Goal: Register for event/course

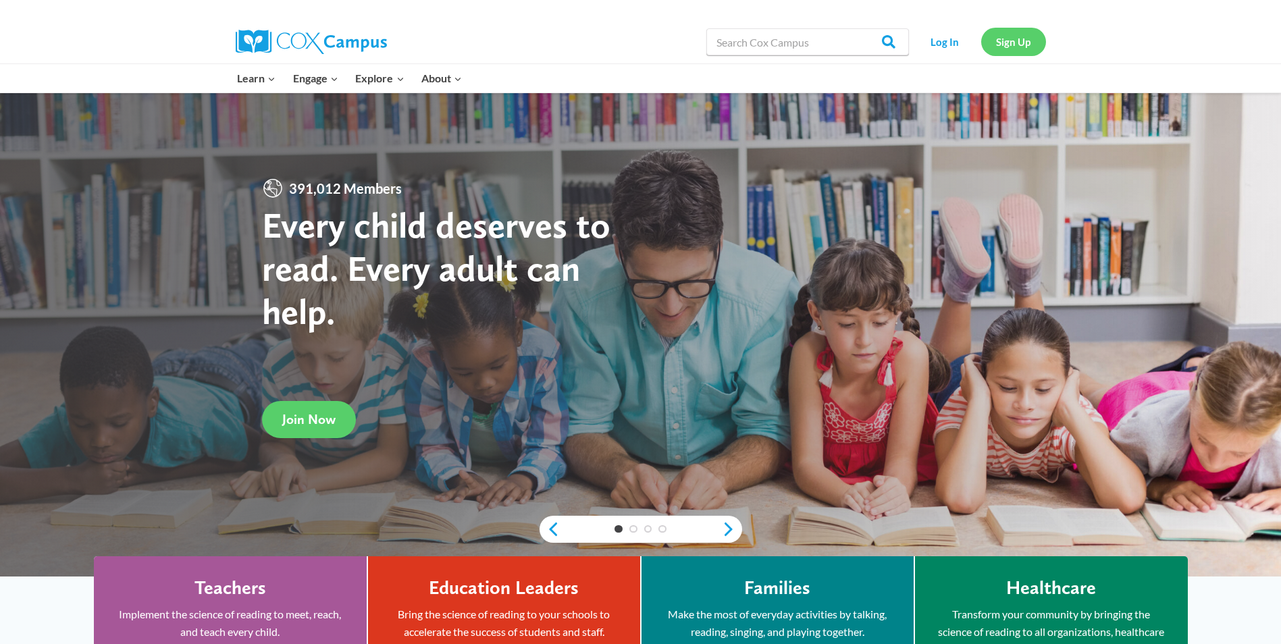
click at [1009, 48] on link "Sign Up" at bounding box center [1013, 42] width 65 height 28
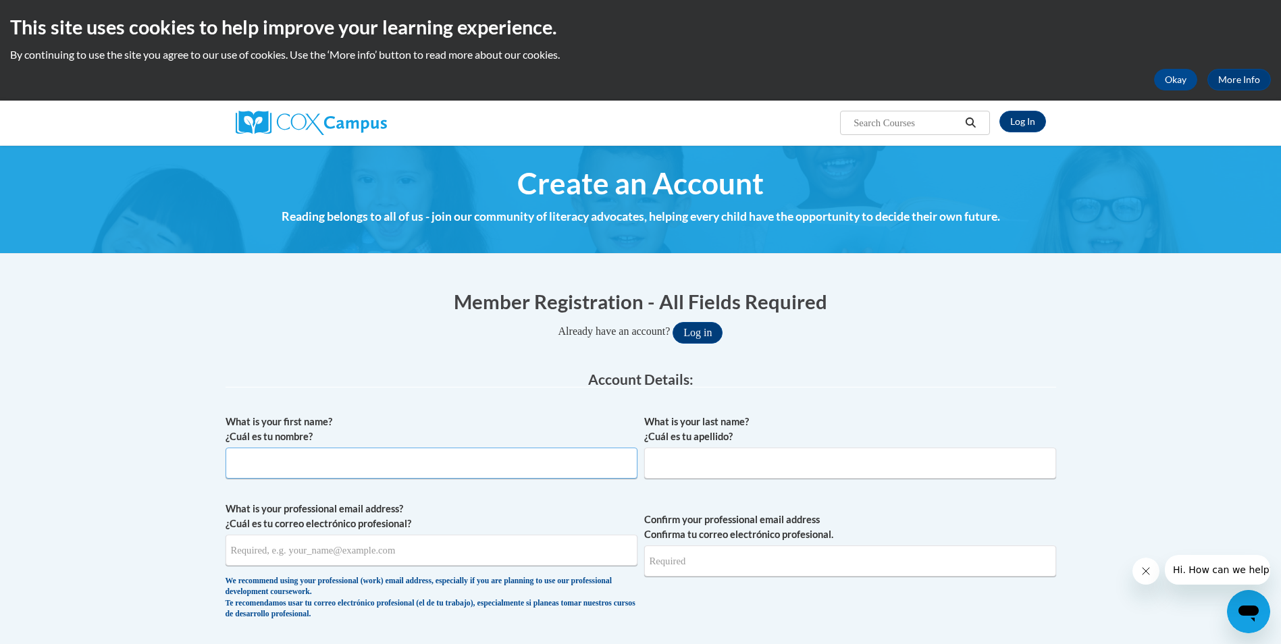
click at [339, 459] on input "What is your first name? ¿Cuál es tu nombre?" at bounding box center [431, 463] width 412 height 31
type input "Elizabeth"
click at [667, 457] on input "What is your last name? ¿Cuál es tu apellido?" at bounding box center [850, 463] width 412 height 31
type input "Jackson"
click at [245, 556] on input "What is your professional email address? ¿Cuál es tu correo electrónico profesi…" at bounding box center [431, 550] width 412 height 31
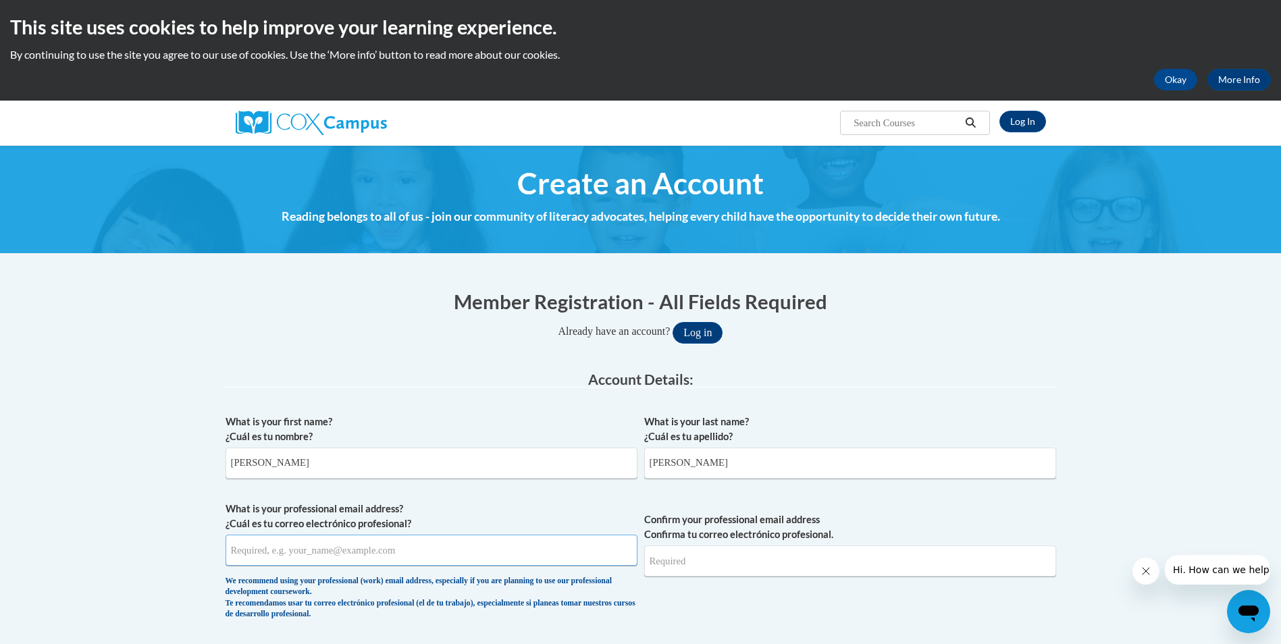
type input "legacybuildsacademy@gmail.com"
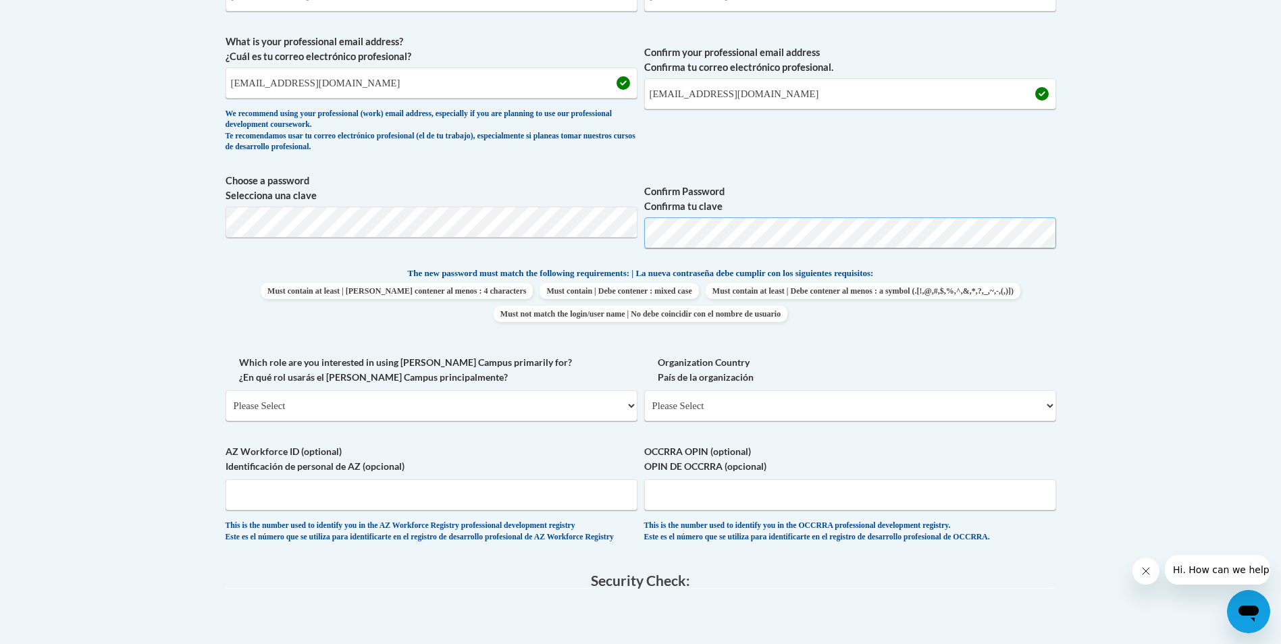
scroll to position [473, 0]
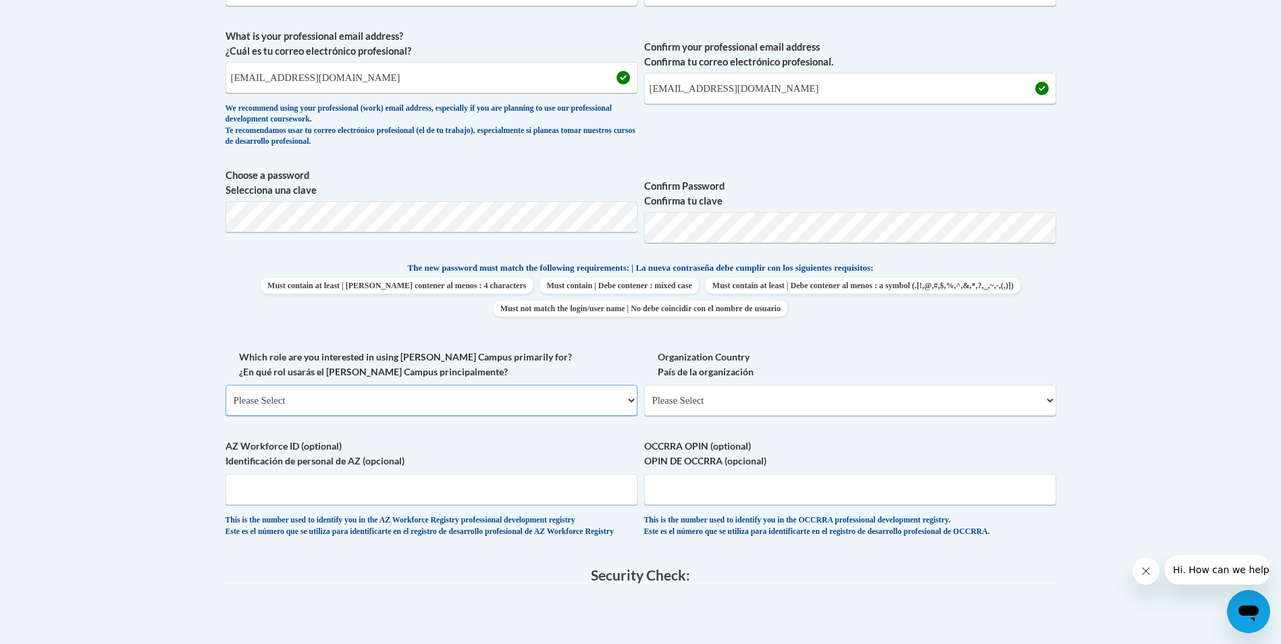
click at [307, 396] on select "Please Select College/University | Colegio/Universidad Community/Nonprofit Part…" at bounding box center [431, 400] width 412 height 31
select select "fbf2d438-af2f-41f8-98f1-81c410e29de3"
click at [225, 385] on select "Please Select College/University | Colegio/Universidad Community/Nonprofit Part…" at bounding box center [431, 400] width 412 height 31
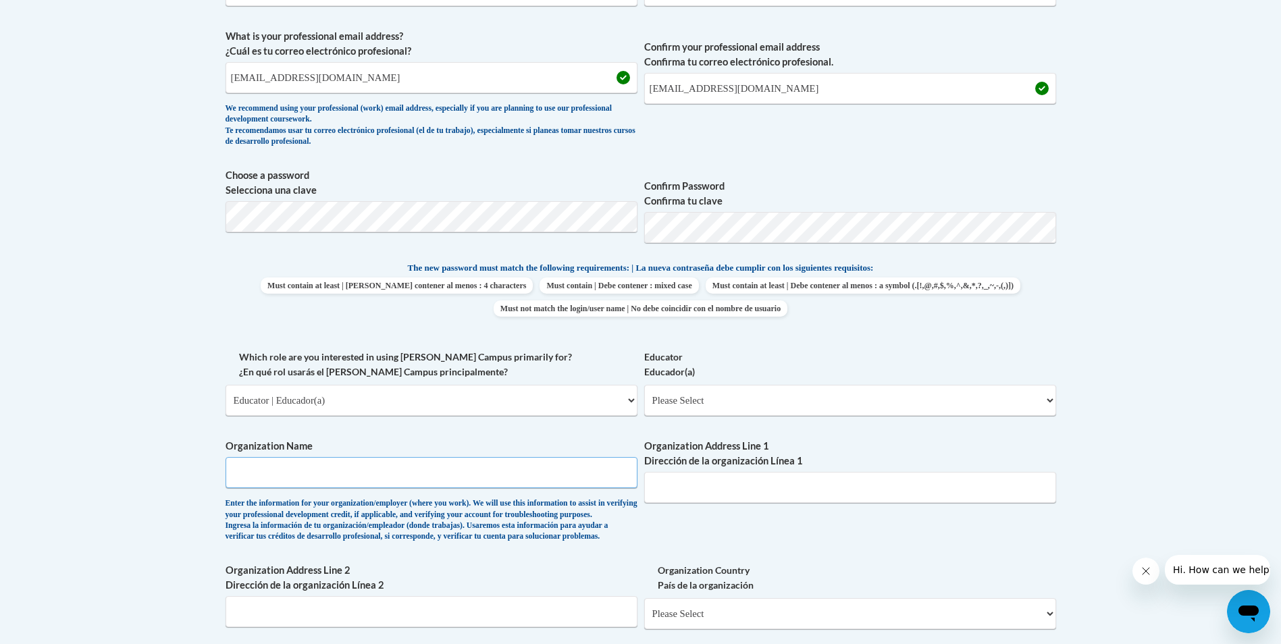
click at [244, 474] on input "Organization Name" at bounding box center [431, 472] width 412 height 31
type input "Faith Without Works dba The Early Years CDC 2"
click at [693, 404] on select "Please Select Early Learning/Daycare Teacher/Family Home Care Provider | Maestr…" at bounding box center [850, 400] width 412 height 31
select select "5e2af403-4f2c-4e49-a02f-103e55d7b75b"
click at [644, 385] on select "Please Select Early Learning/Daycare Teacher/Family Home Care Provider | Maestr…" at bounding box center [850, 400] width 412 height 31
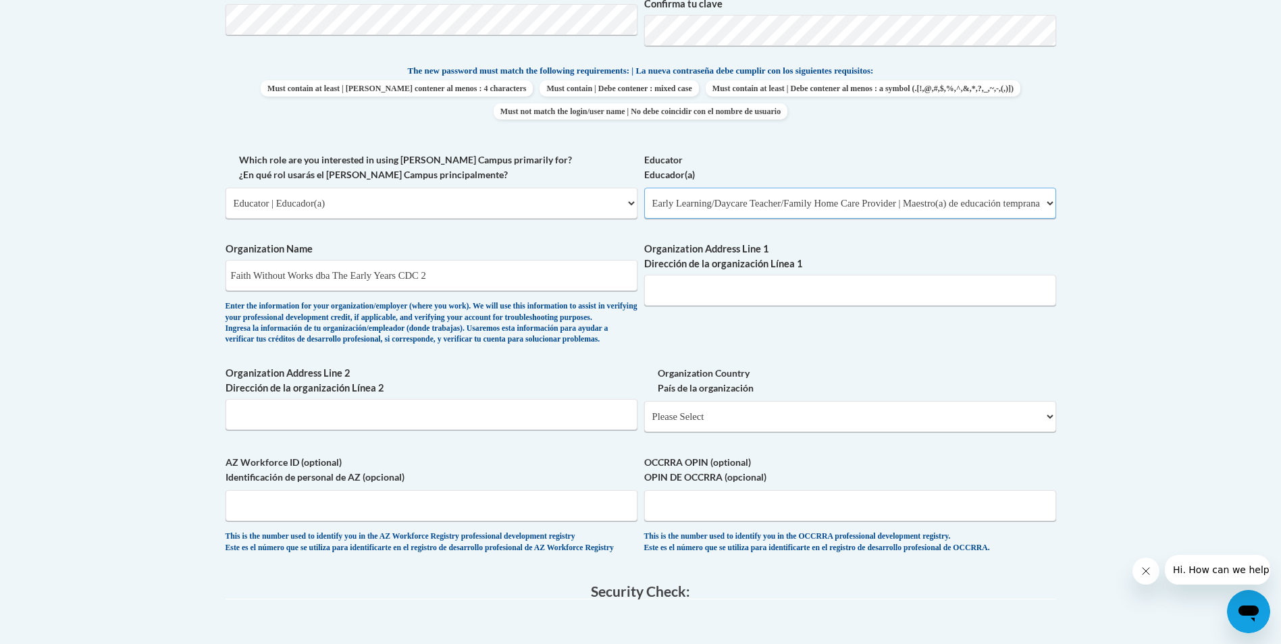
scroll to position [675, 0]
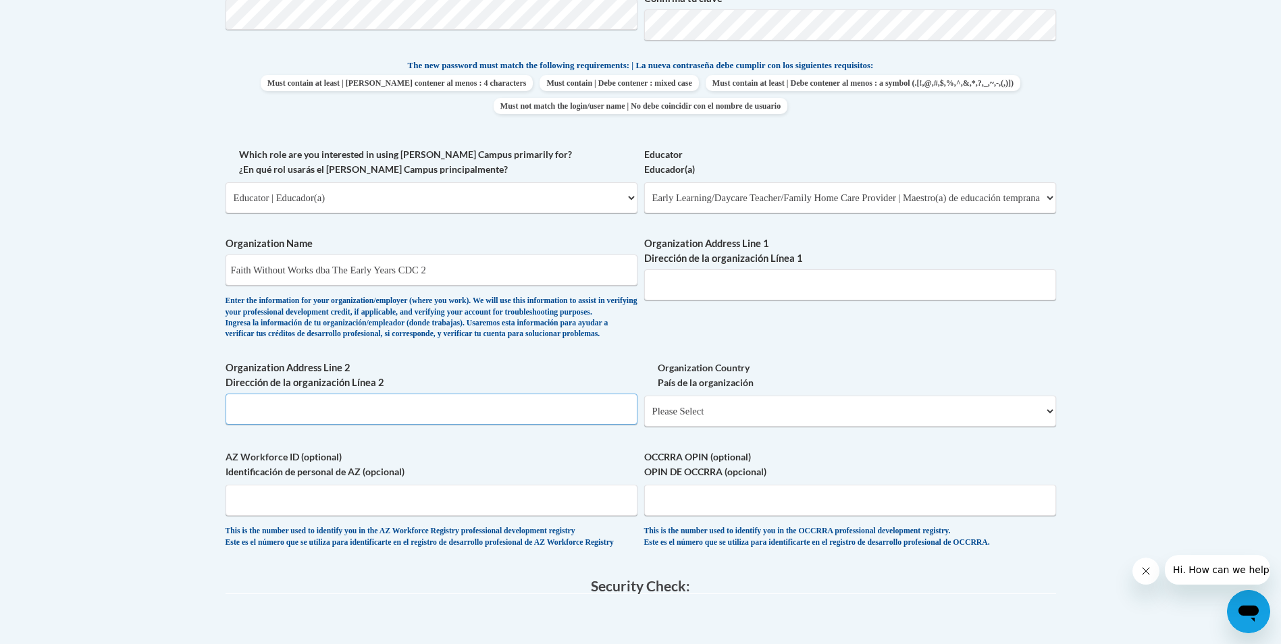
click at [268, 425] on input "Organization Address Line 2 Dirección de la organización Línea 2" at bounding box center [431, 409] width 412 height 31
click at [687, 280] on input "Organization Address Line 1 Dirección de la organización Línea 1" at bounding box center [850, 284] width 412 height 31
type input "2933 Duff Rd"
click at [714, 427] on select "Please Select United States | Estados Unidos Outside of the United States | Fue…" at bounding box center [850, 411] width 412 height 31
select select "ad49bcad-a171-4b2e-b99c-48b446064914"
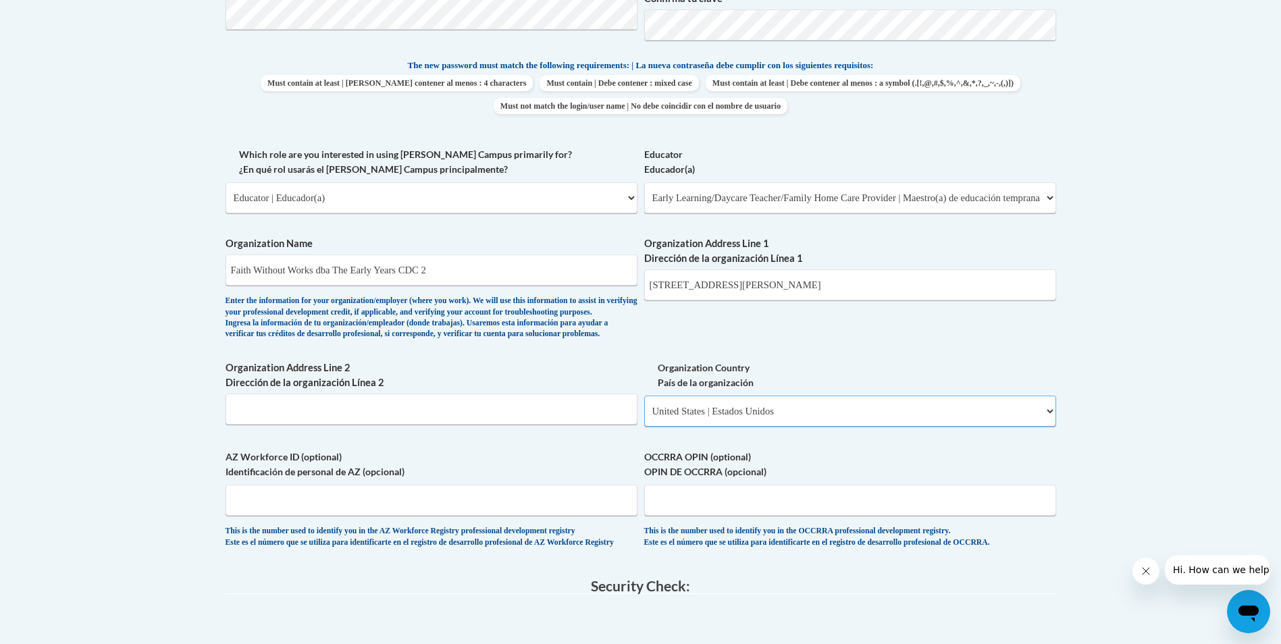
click at [644, 417] on select "Please Select United States | Estados Unidos Outside of the United States | Fue…" at bounding box center [850, 411] width 412 height 31
select select
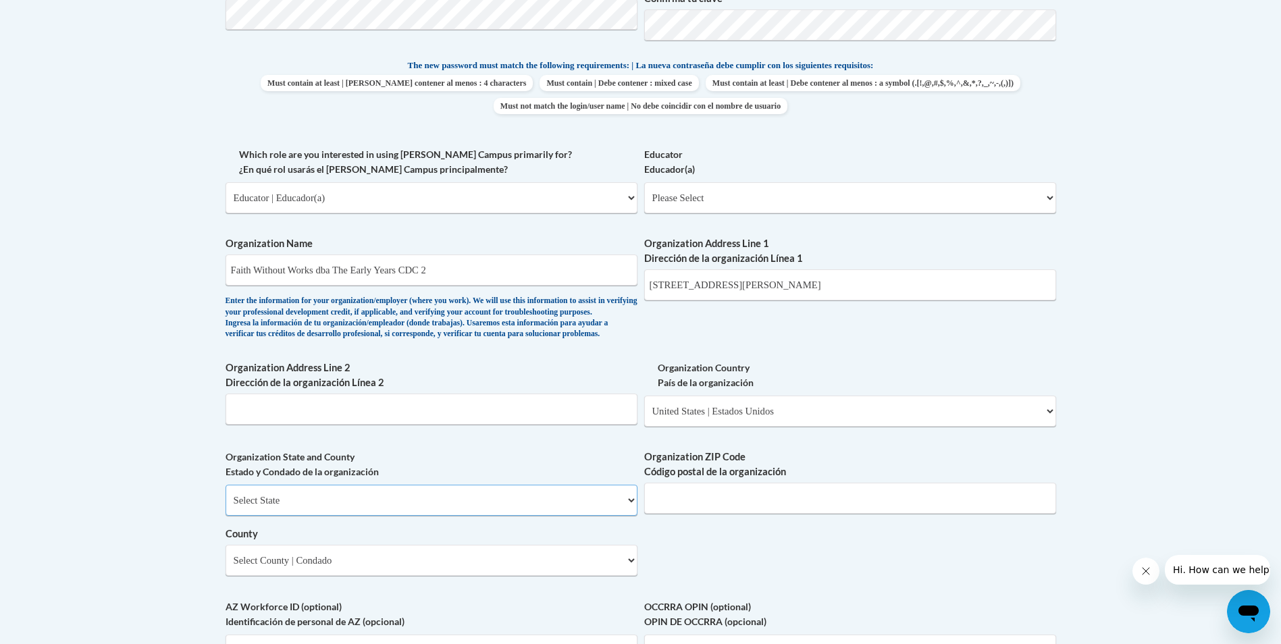
click at [332, 516] on select "Select State Alabama Alaska Arizona Arkansas California Colorado Connecticut De…" at bounding box center [431, 500] width 412 height 31
select select "Florida"
click at [225, 507] on select "Select State Alabama Alaska Arizona Arkansas California Colorado Connecticut De…" at bounding box center [431, 500] width 412 height 31
click at [253, 576] on select "County" at bounding box center [431, 560] width 412 height 31
select select "Polk"
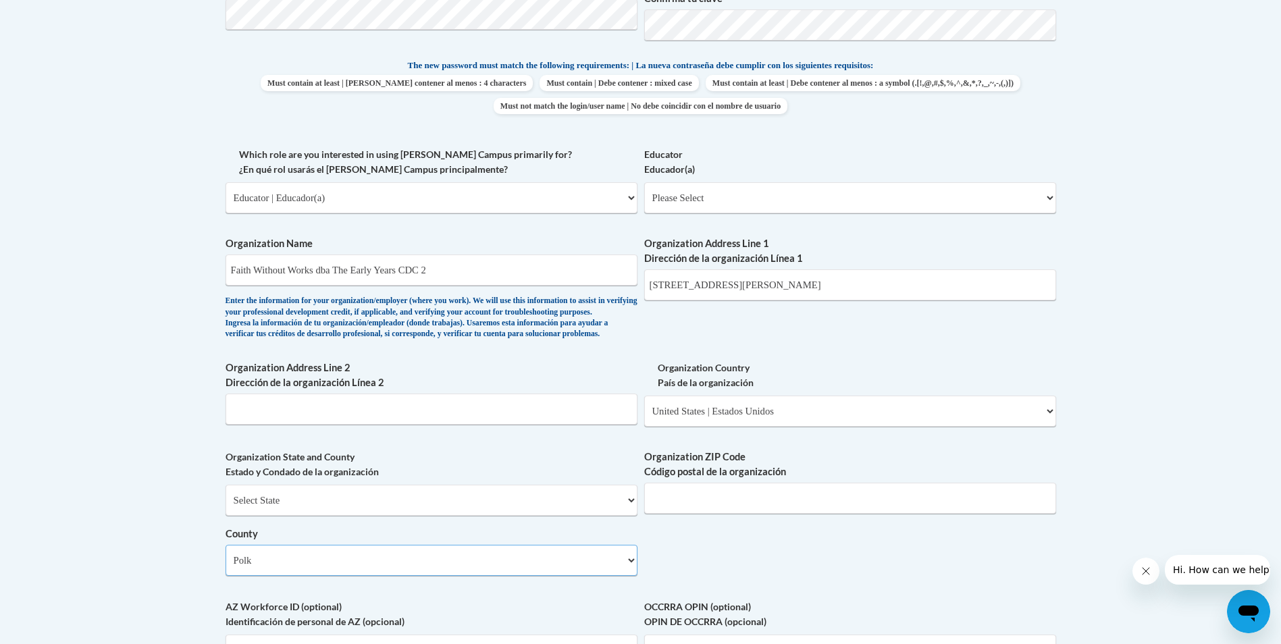
click at [225, 567] on select "Select County Alachua Baker Bay Bradford Brevard Broward Calhoun Charlotte Citr…" at bounding box center [431, 560] width 412 height 31
click at [718, 514] on input "Organization ZIP Code Código postal de la organización" at bounding box center [850, 498] width 412 height 31
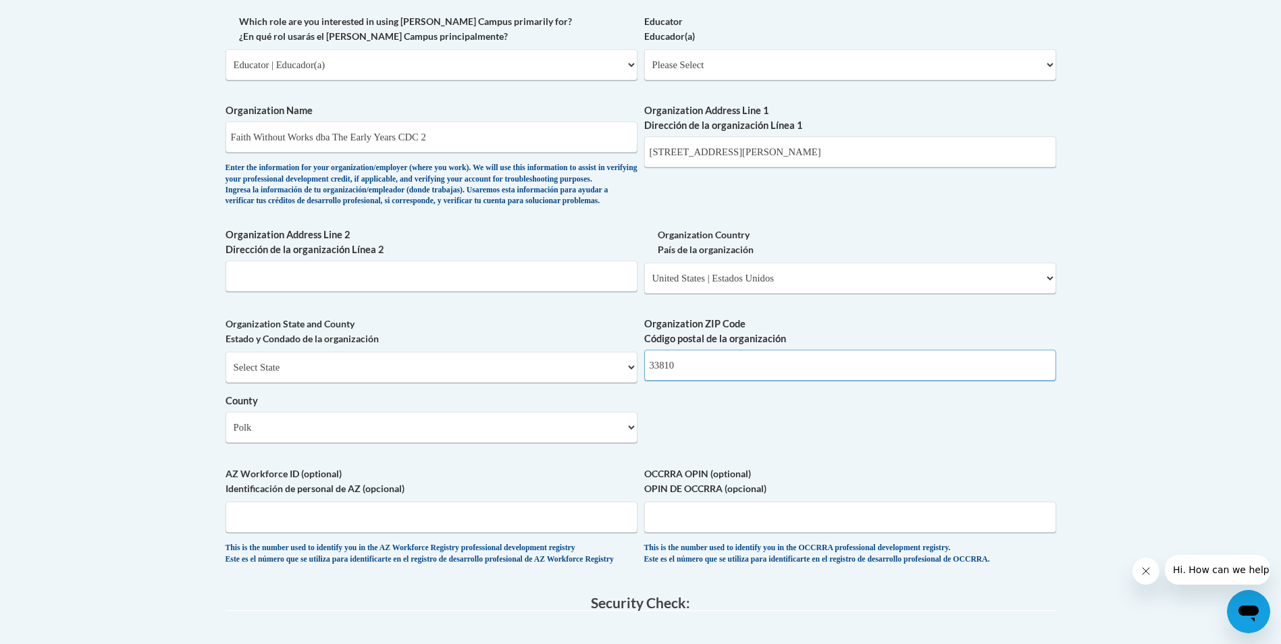
scroll to position [810, 0]
type input "33810"
click at [329, 290] on input "Organization Address Line 2 Dirección de la organización Línea 2" at bounding box center [431, 274] width 412 height 31
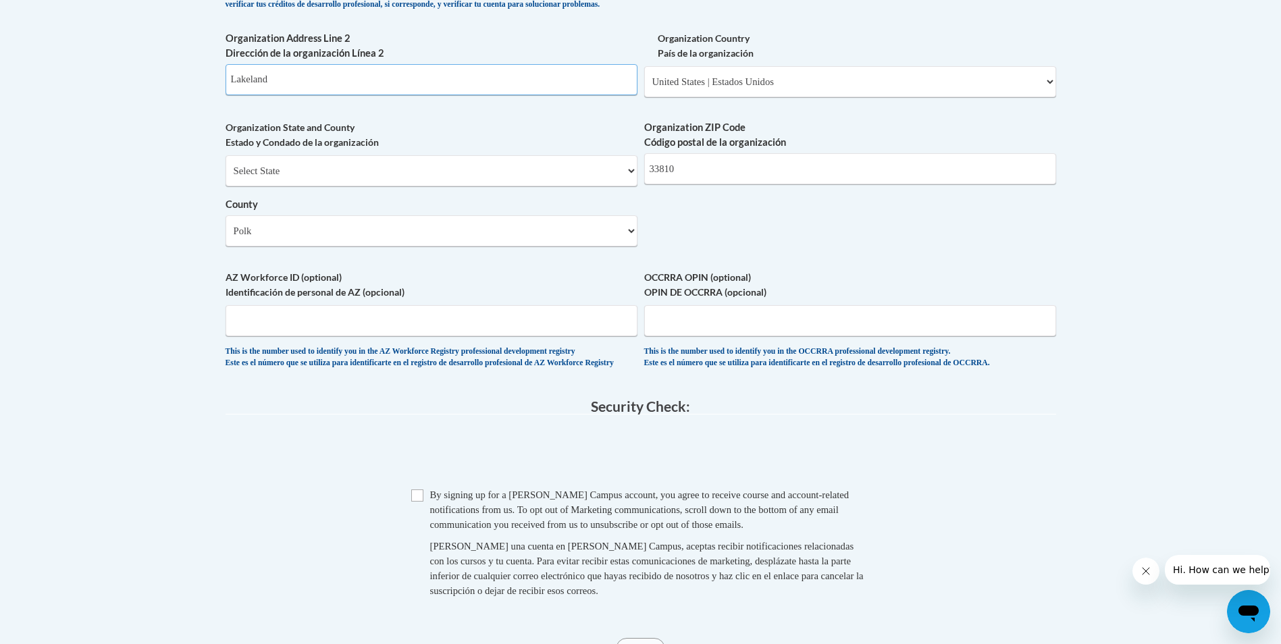
scroll to position [1013, 0]
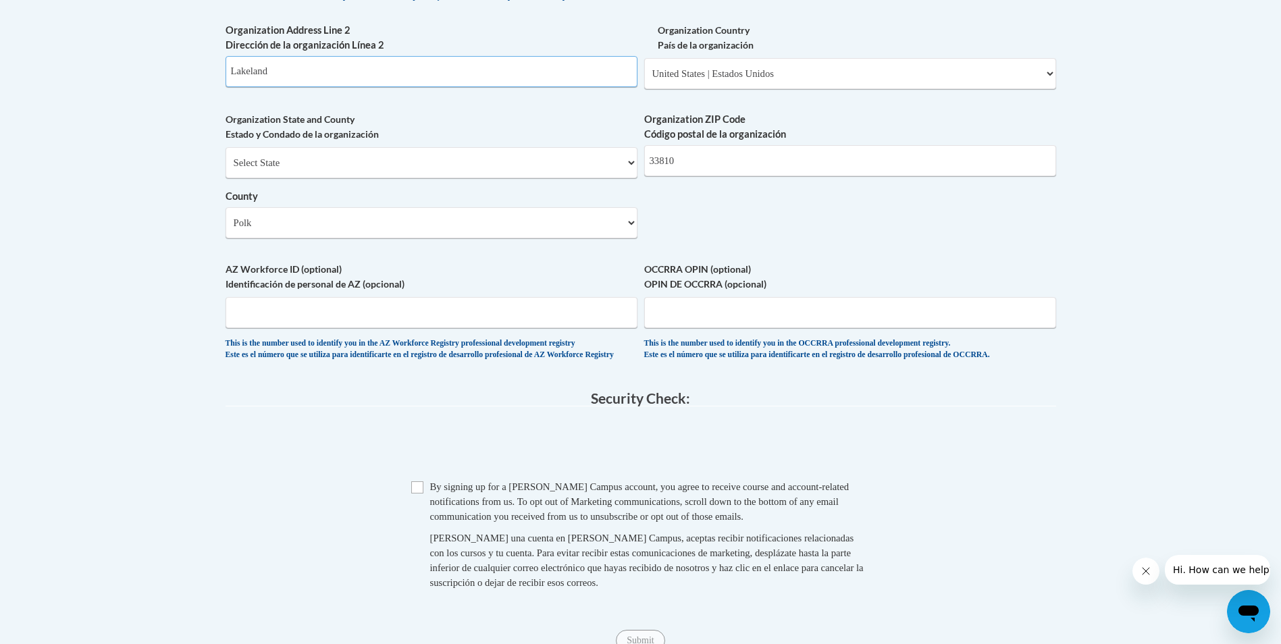
type input "Lakeland"
click at [416, 494] on input "Checkbox" at bounding box center [417, 487] width 12 height 12
checkbox input "true"
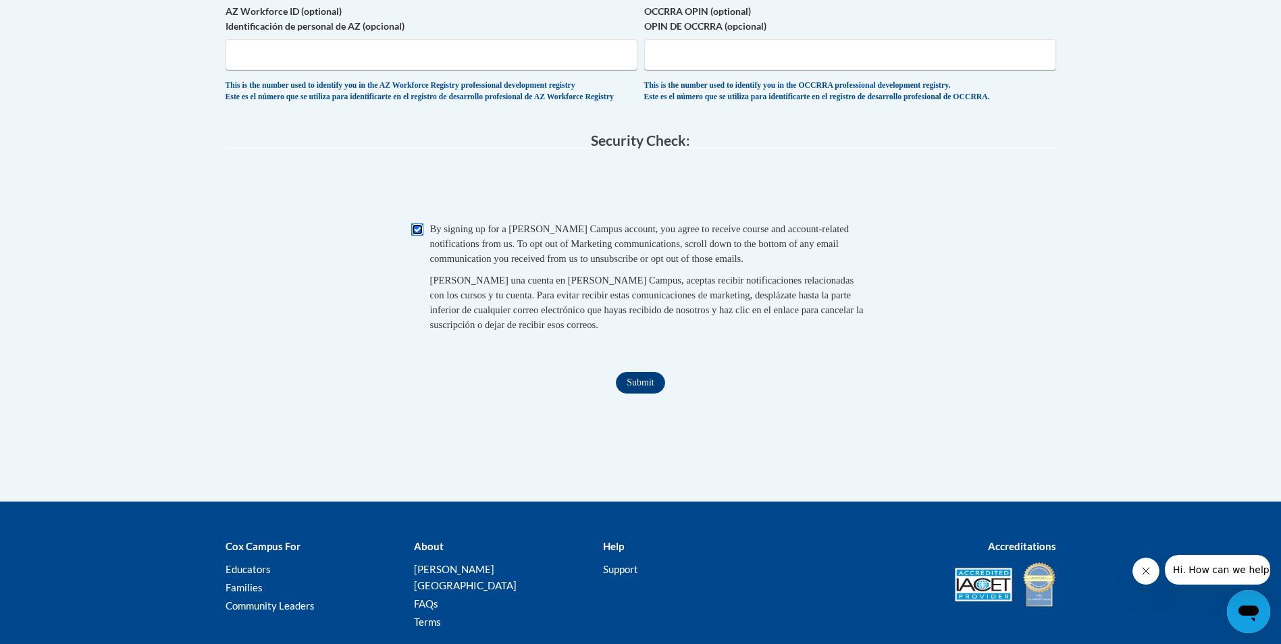
scroll to position [1283, 0]
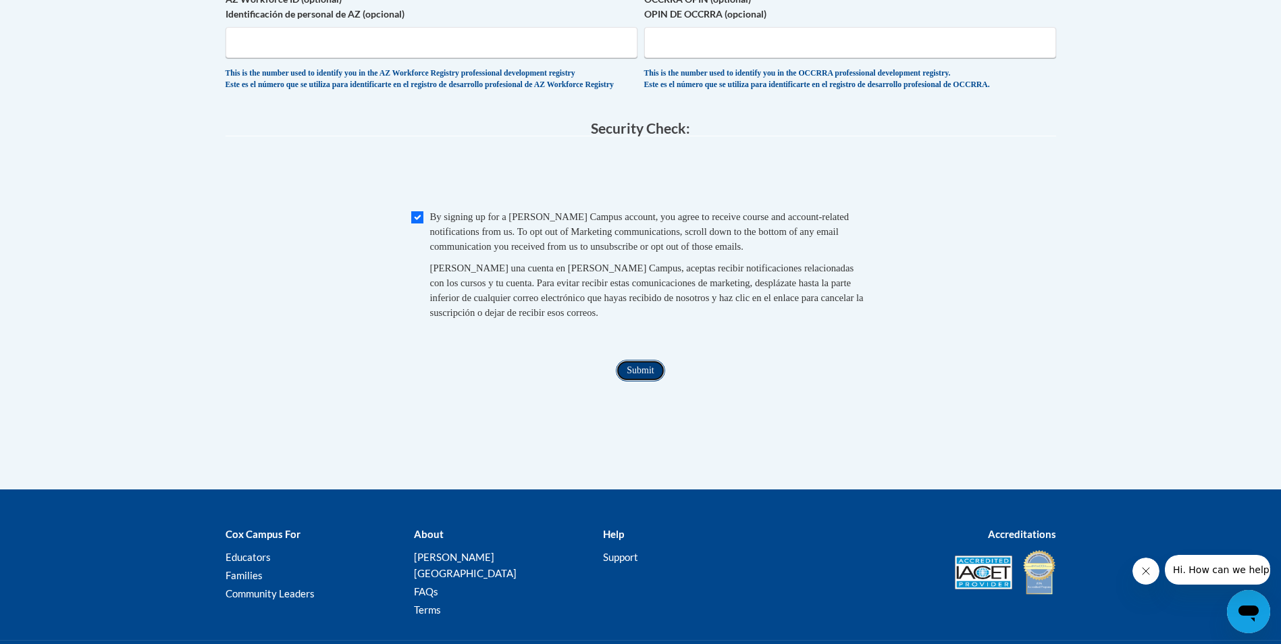
click at [646, 381] on input "Submit" at bounding box center [640, 371] width 49 height 22
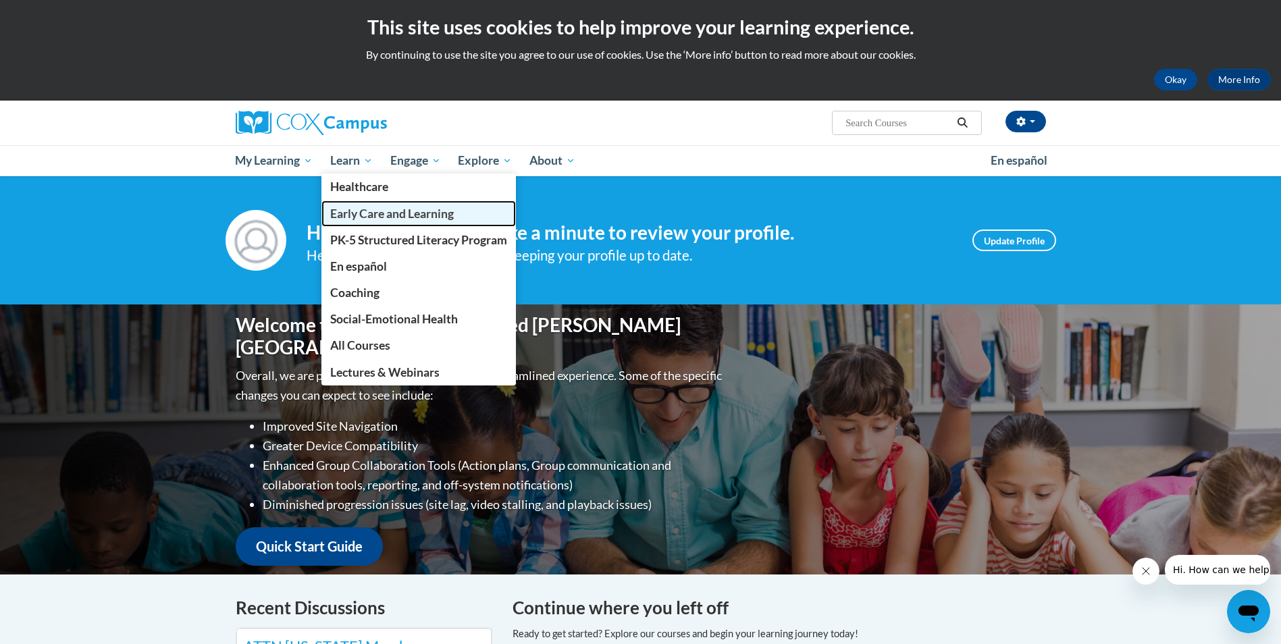
click at [357, 218] on span "Early Care and Learning" at bounding box center [392, 214] width 124 height 14
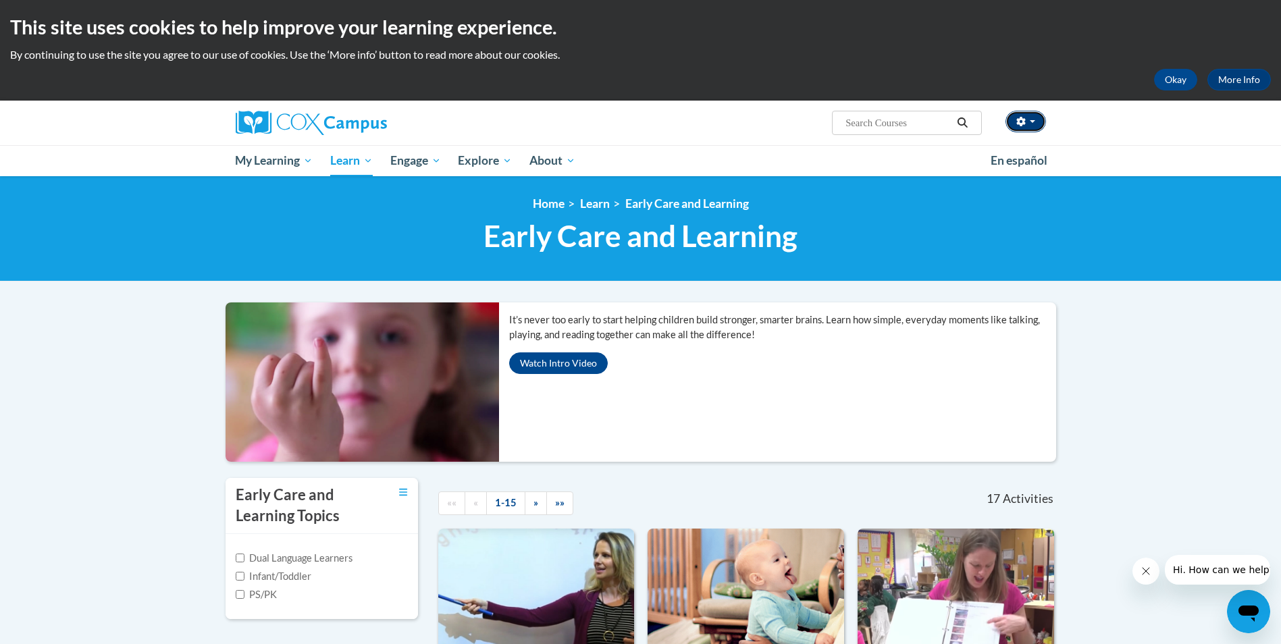
click at [1036, 115] on button "button" at bounding box center [1025, 122] width 41 height 22
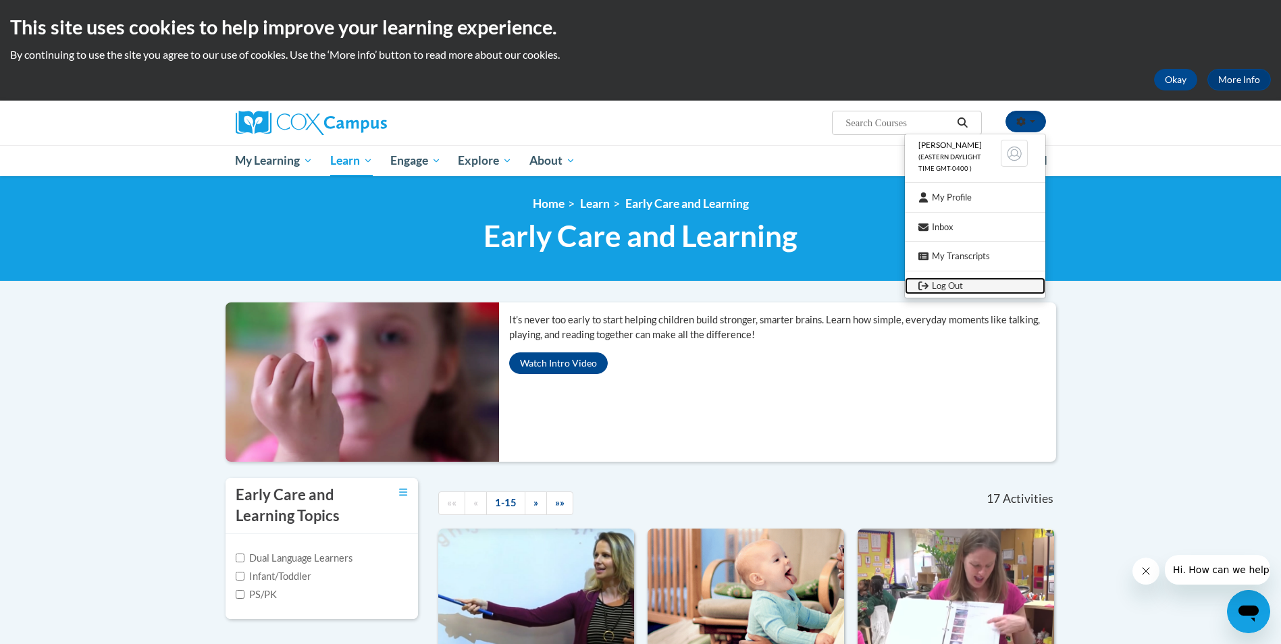
click at [955, 286] on link "Log Out" at bounding box center [975, 285] width 140 height 17
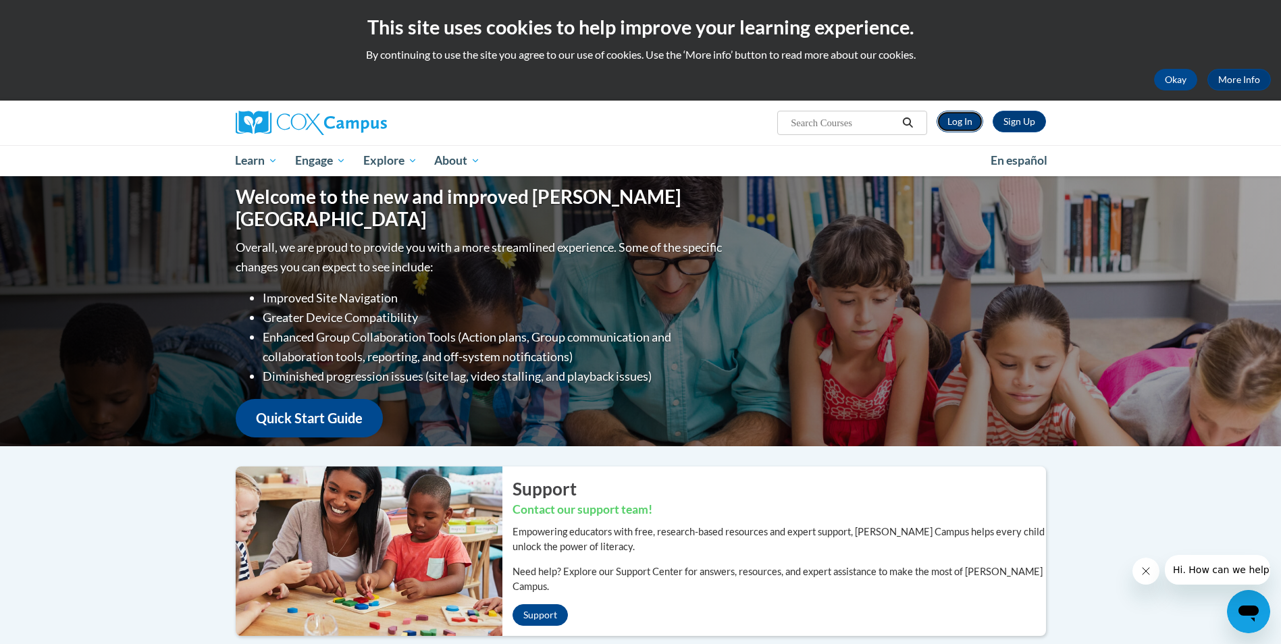
click at [960, 119] on link "Log In" at bounding box center [959, 122] width 47 height 22
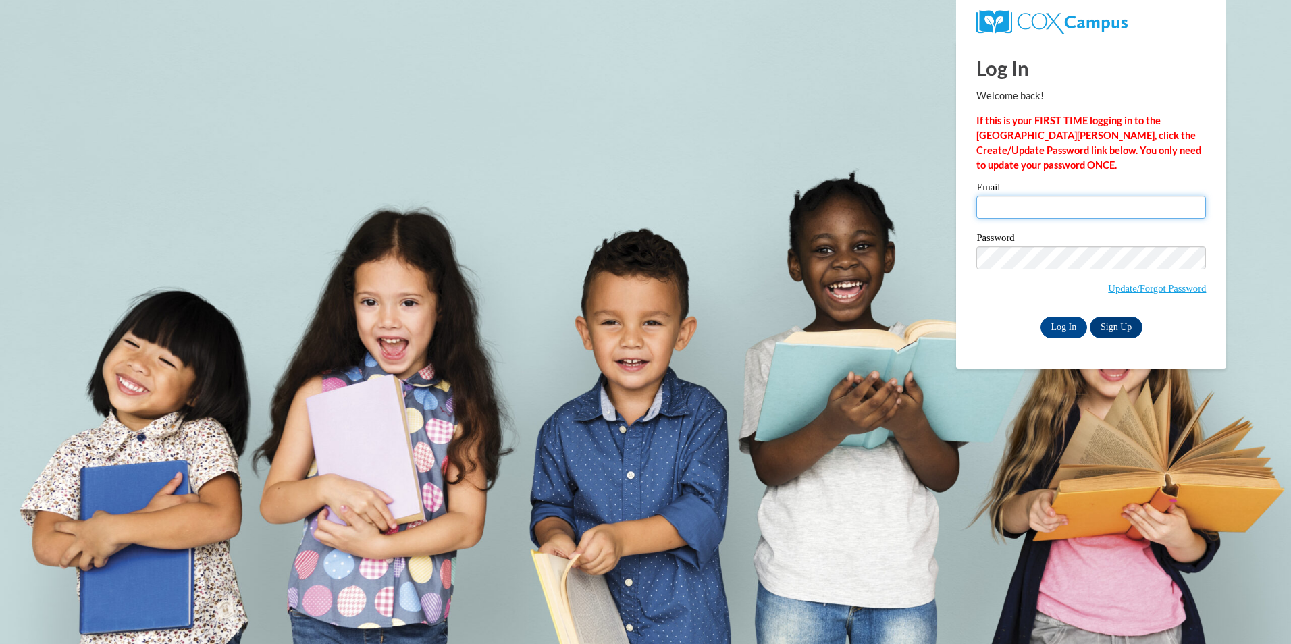
click at [1025, 211] on input "Email" at bounding box center [1091, 207] width 230 height 23
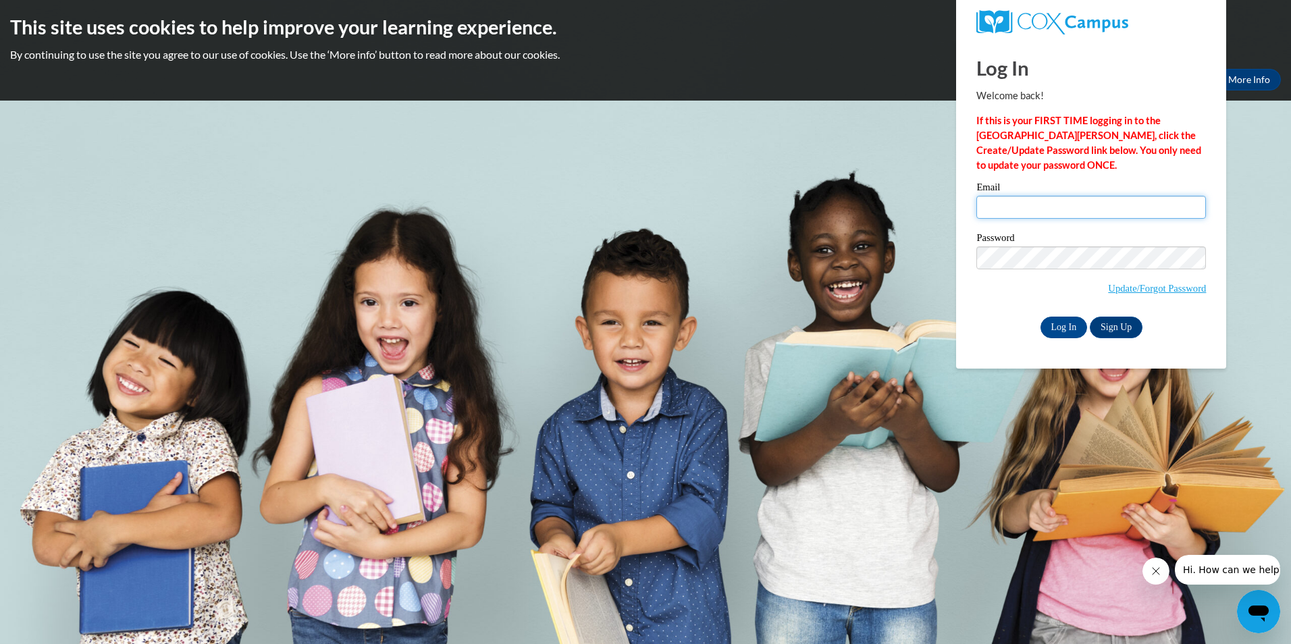
type input "theearlyyearscdc@yahoo.com"
click at [1069, 323] on input "Log In" at bounding box center [1063, 328] width 47 height 22
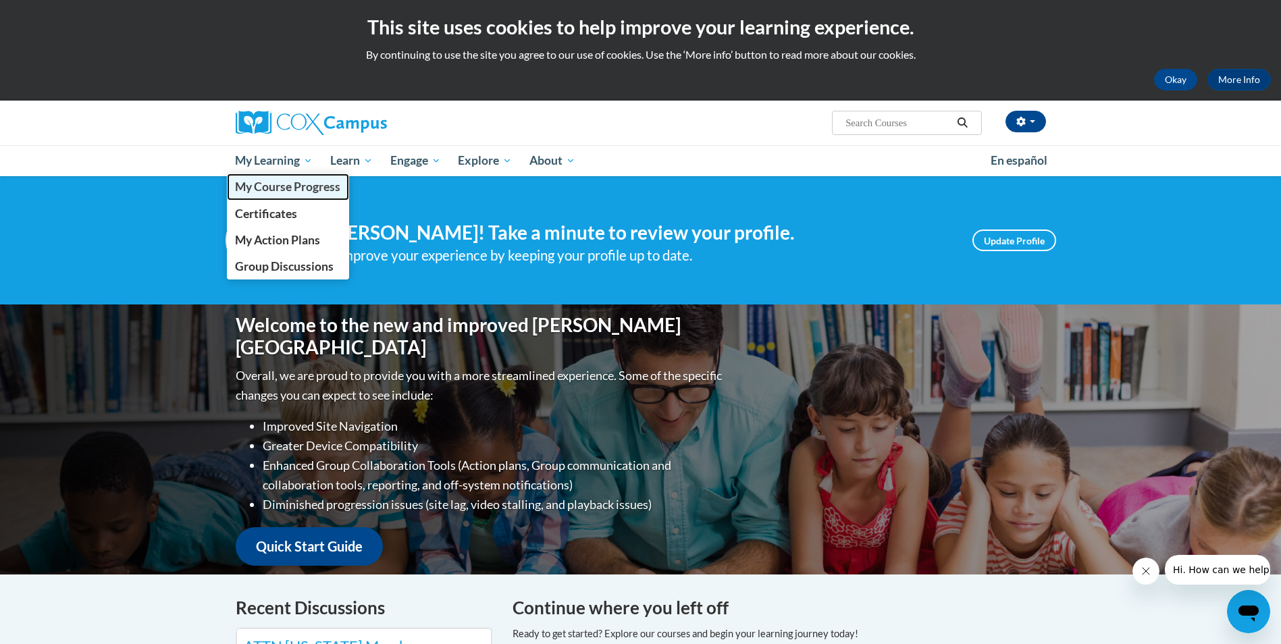
click at [279, 183] on span "My Course Progress" at bounding box center [287, 187] width 105 height 14
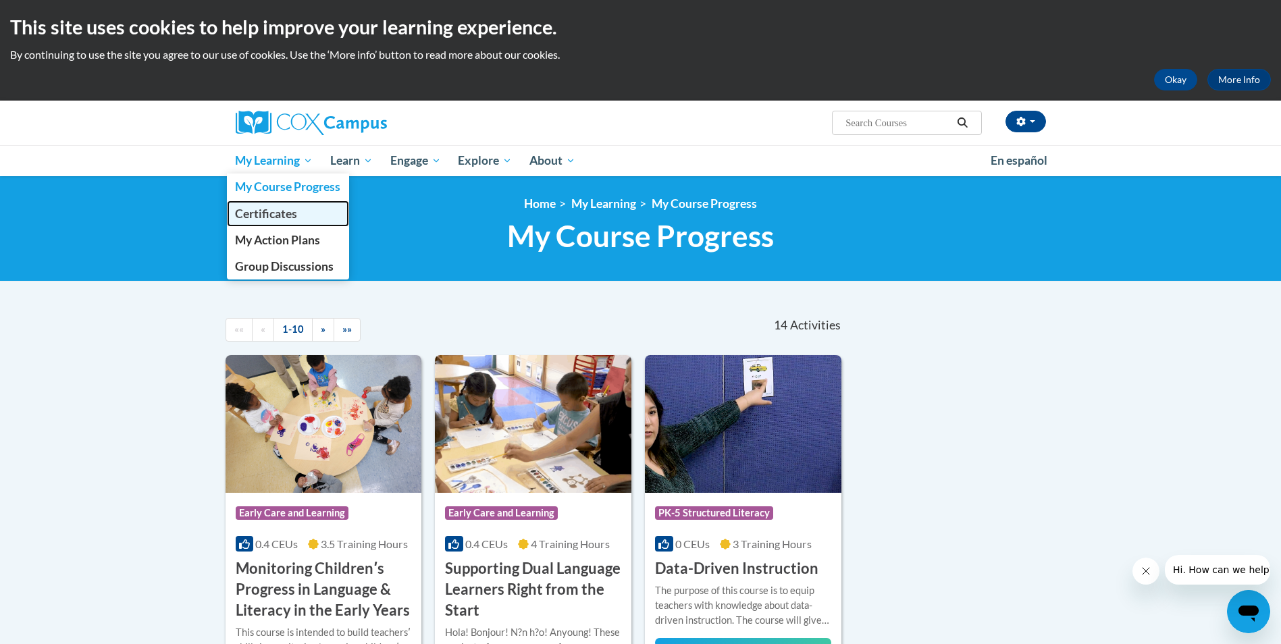
click at [274, 211] on span "Certificates" at bounding box center [266, 214] width 62 height 14
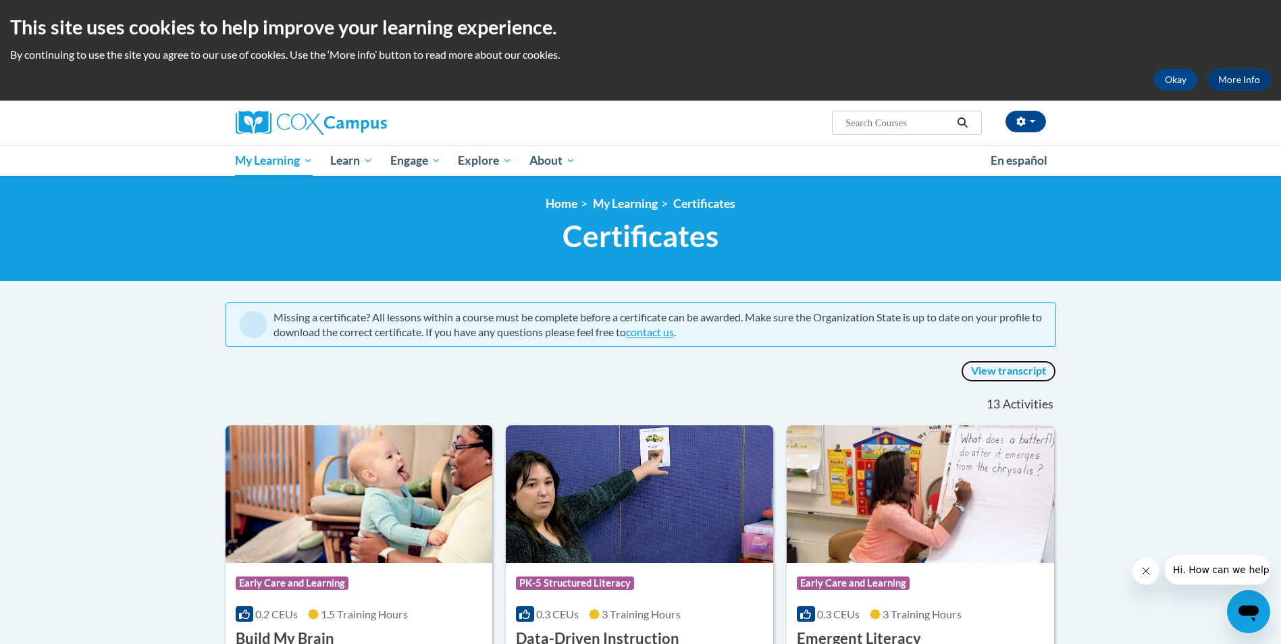
click at [1011, 370] on link "View transcript" at bounding box center [1008, 372] width 95 height 22
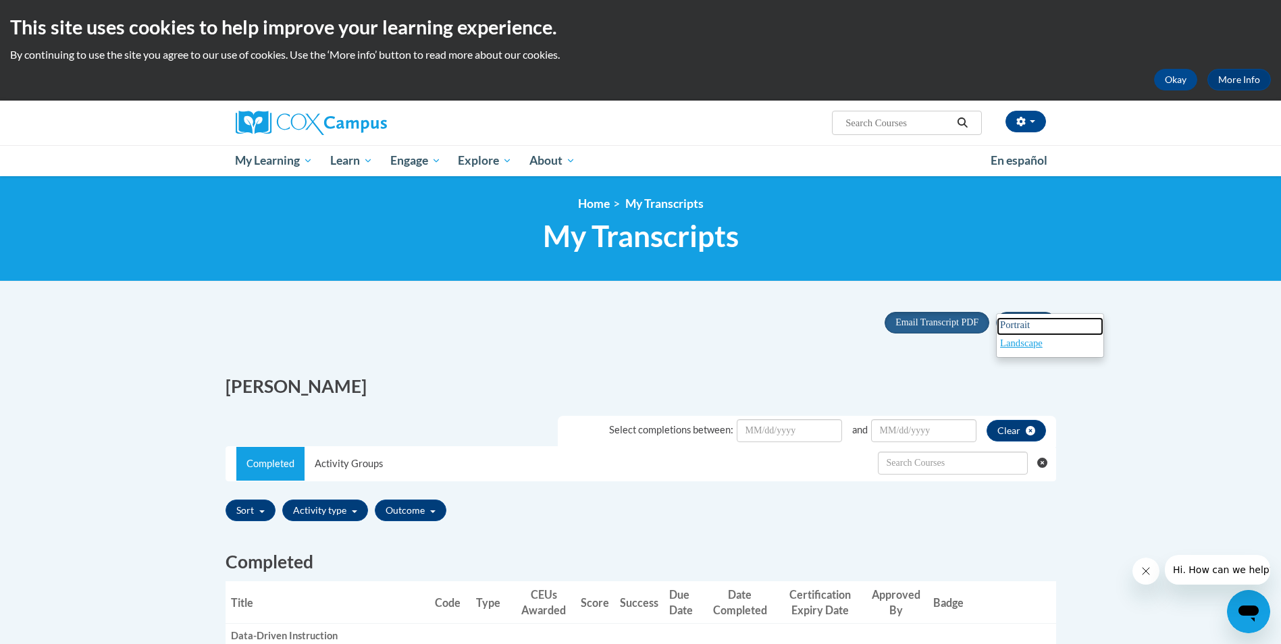
click at [1040, 325] on link "Portrait" at bounding box center [1049, 326] width 107 height 18
click at [1040, 117] on button "button" at bounding box center [1025, 122] width 41 height 22
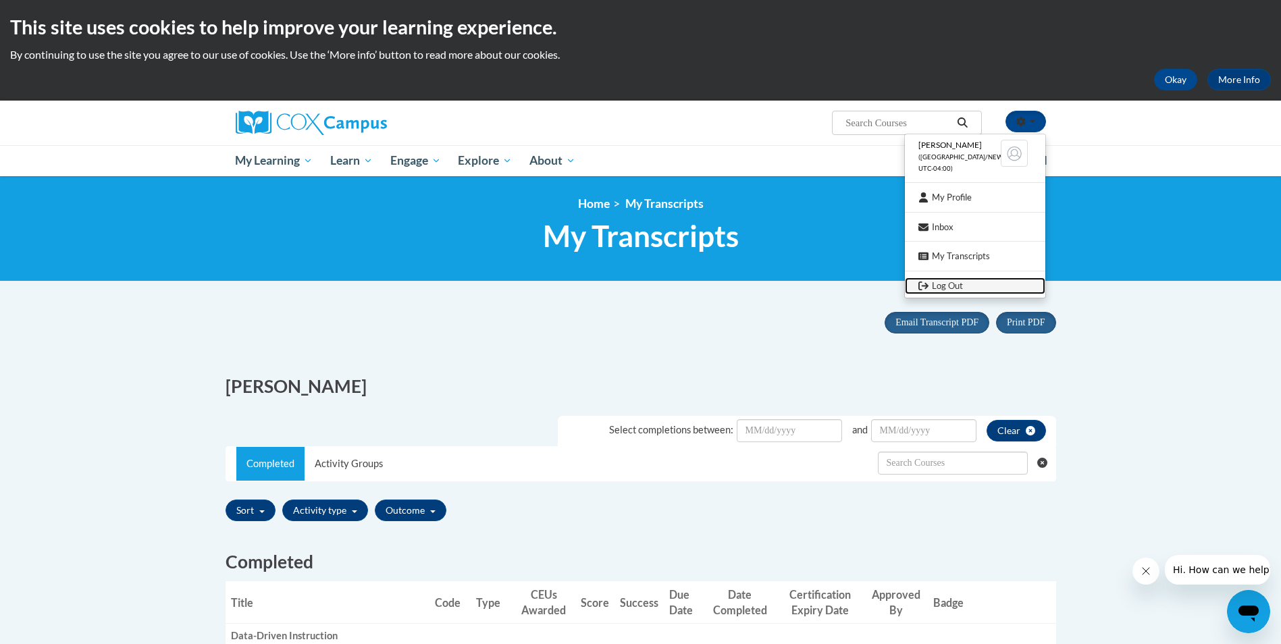
click at [940, 282] on link "Log Out" at bounding box center [975, 285] width 140 height 17
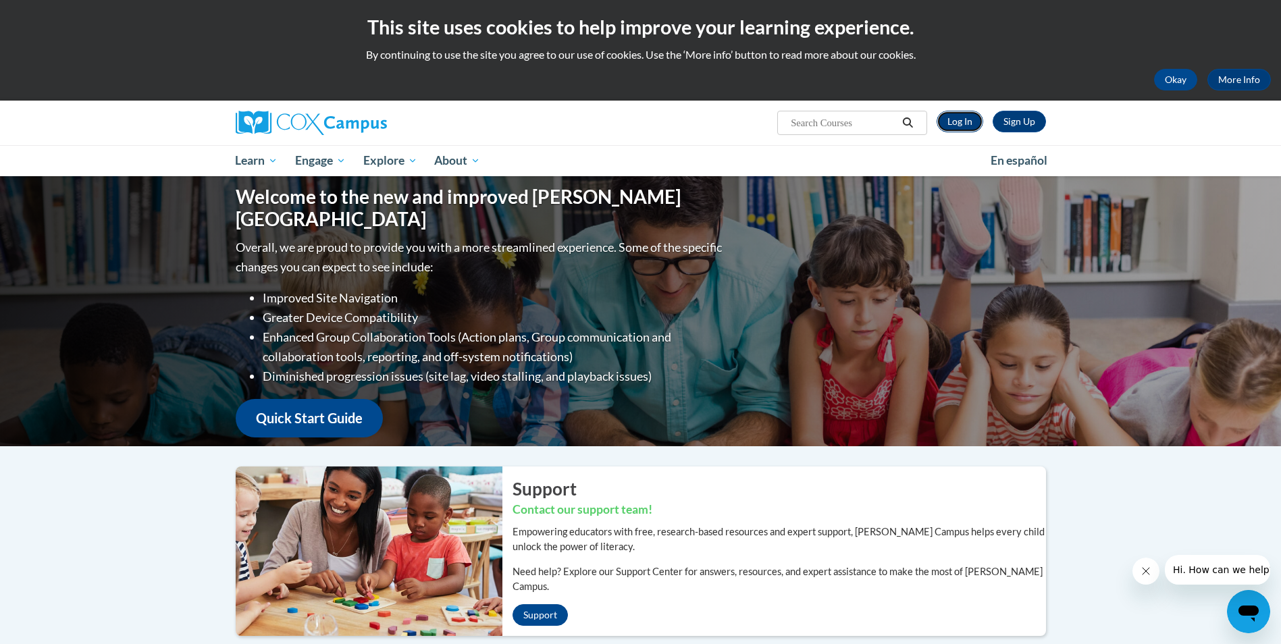
click at [954, 125] on link "Log In" at bounding box center [959, 122] width 47 height 22
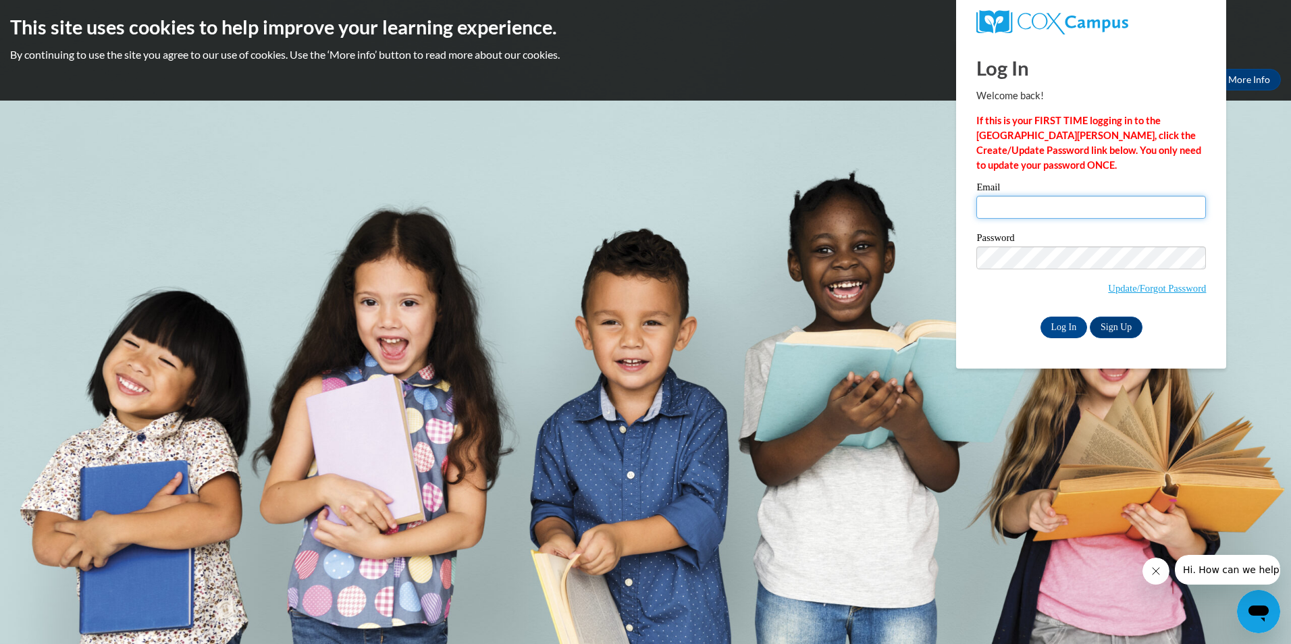
drag, startPoint x: 994, startPoint y: 209, endPoint x: 982, endPoint y: 195, distance: 19.1
click at [994, 209] on input "Email" at bounding box center [1091, 207] width 230 height 23
type input "legacybuildsacademy@gmail.com"
click at [1067, 322] on input "Log In" at bounding box center [1063, 328] width 47 height 22
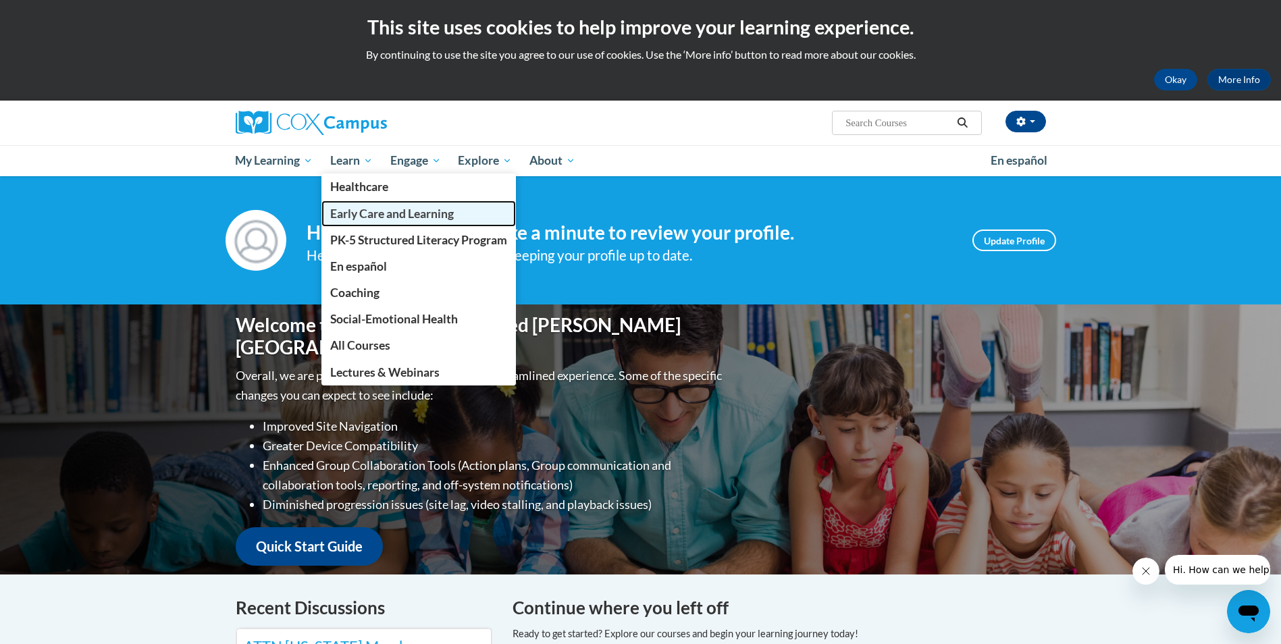
click at [367, 217] on span "Early Care and Learning" at bounding box center [392, 214] width 124 height 14
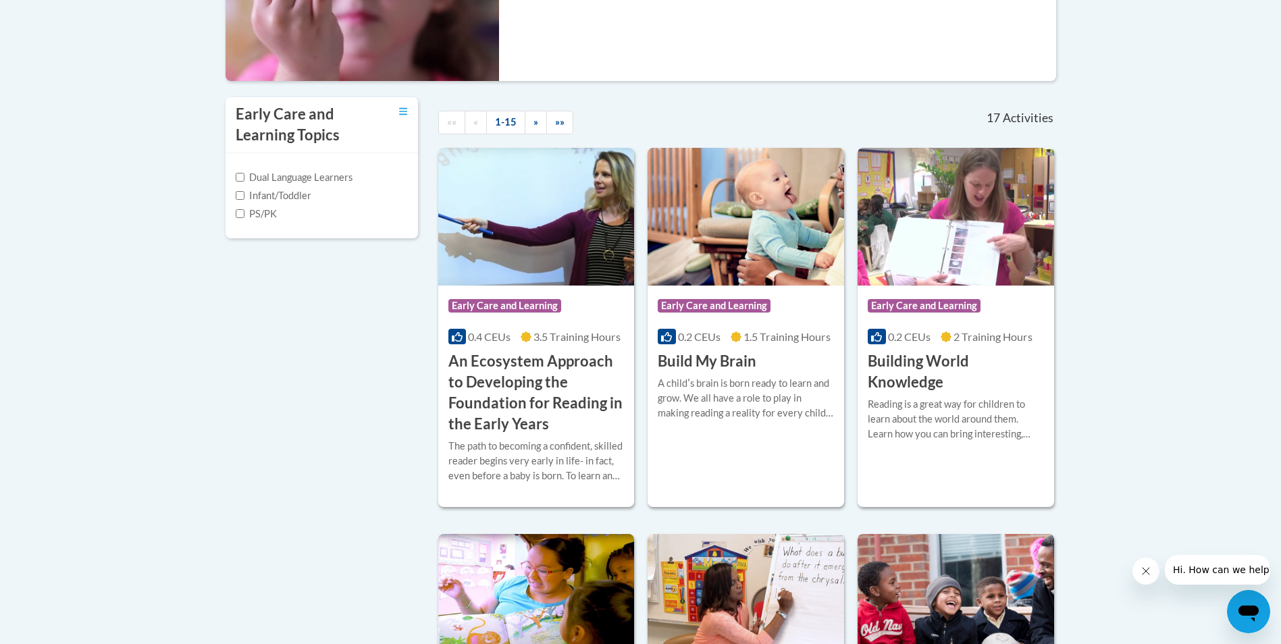
scroll to position [405, 0]
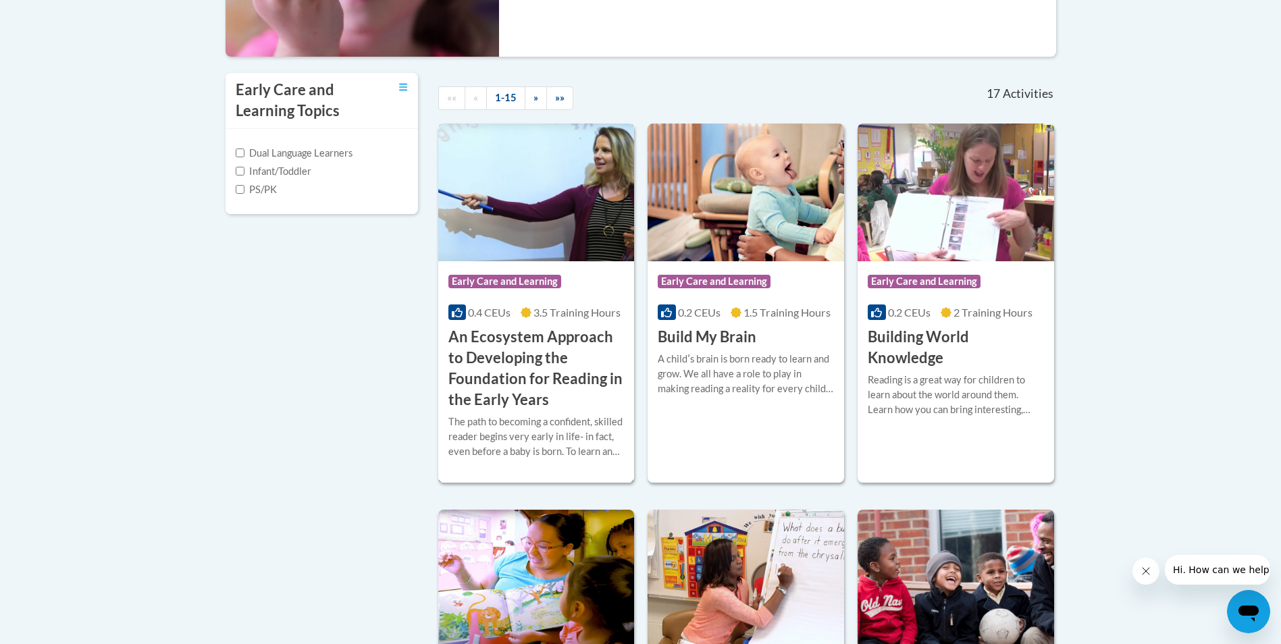
click at [560, 429] on div "The path to becoming a confident, skilled reader begins very early in life- in …" at bounding box center [536, 437] width 176 height 45
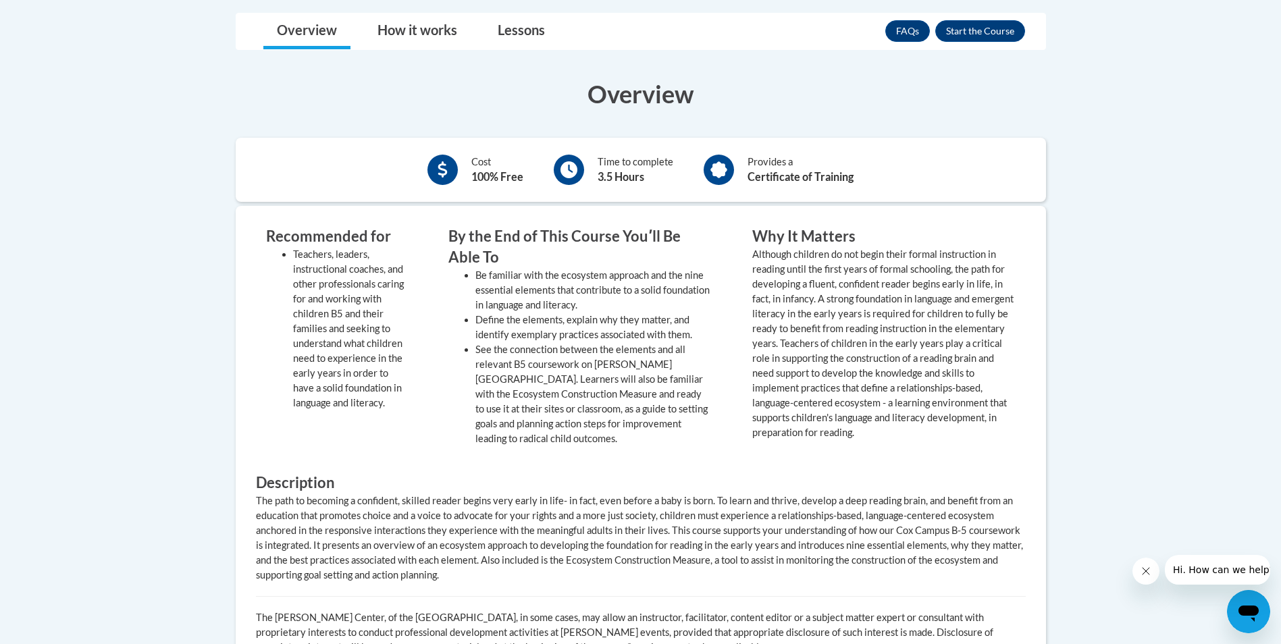
scroll to position [540, 0]
click at [961, 25] on button "Enroll" at bounding box center [980, 29] width 90 height 22
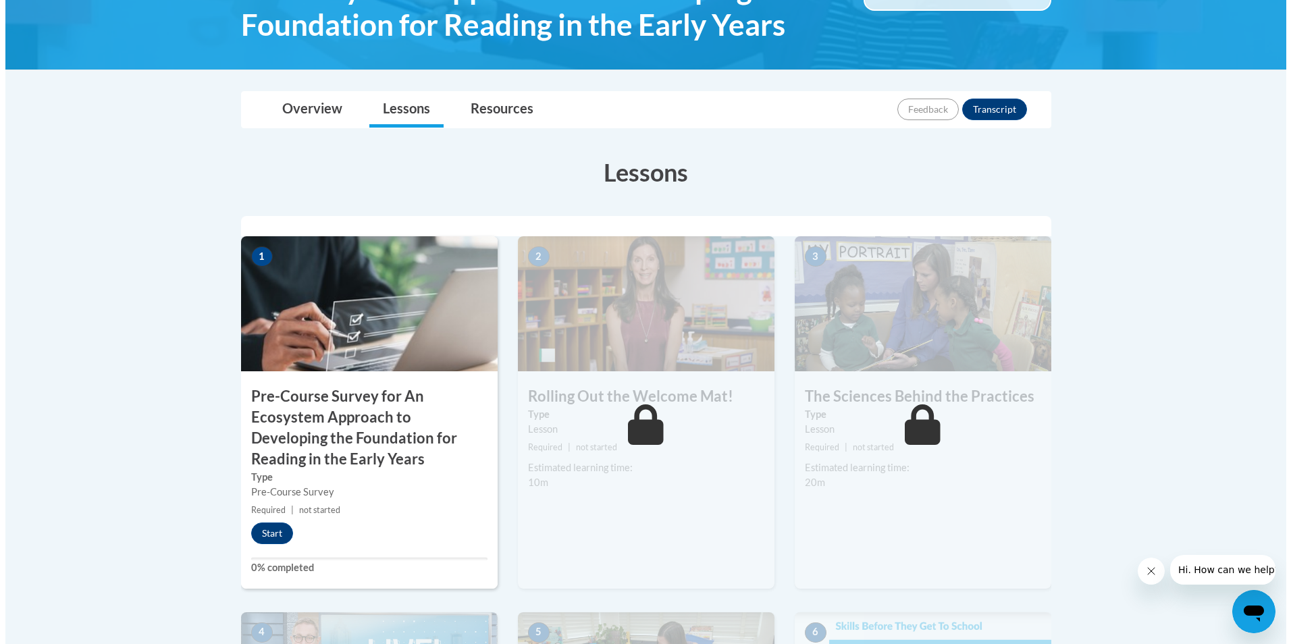
scroll to position [270, 0]
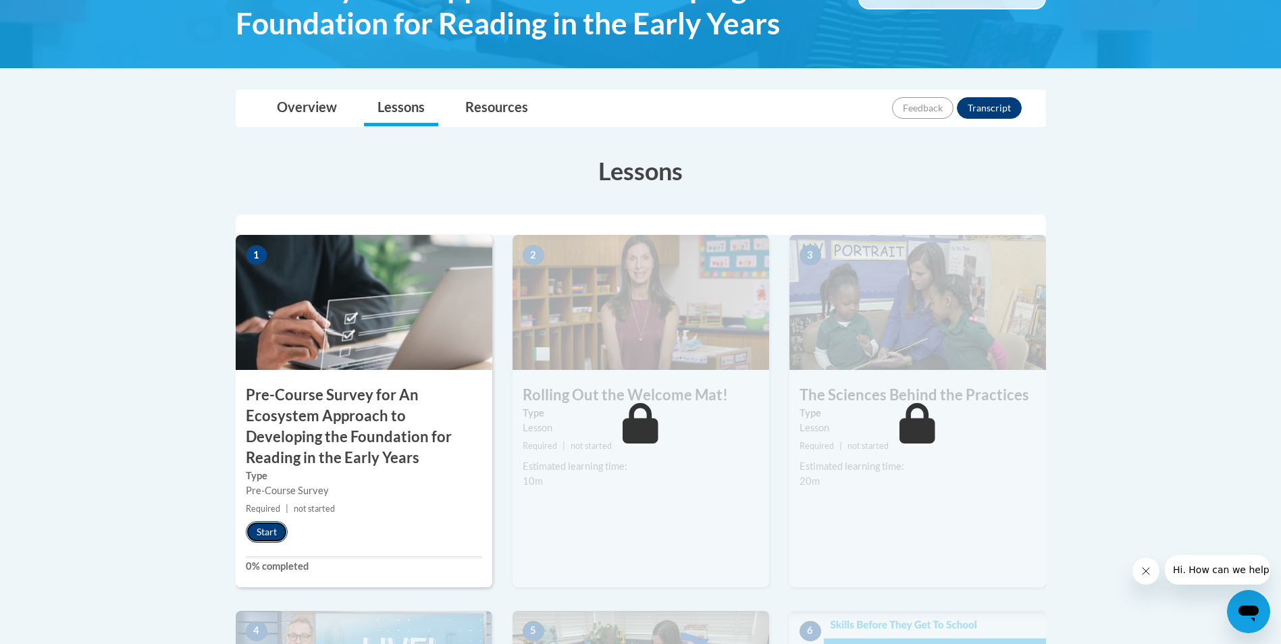
click at [276, 526] on button "Start" at bounding box center [267, 532] width 42 height 22
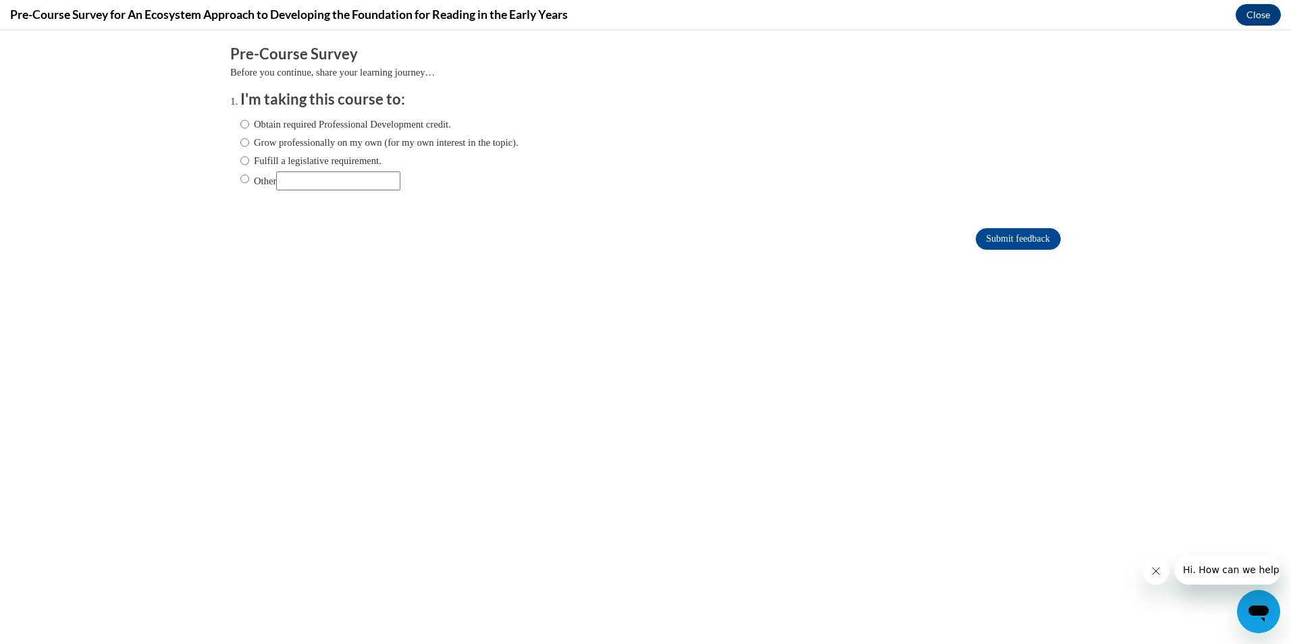
scroll to position [0, 0]
click at [240, 123] on input "Obtain required Professional Development credit." at bounding box center [244, 124] width 9 height 15
radio input "true"
click at [1000, 238] on input "Submit feedback" at bounding box center [1018, 239] width 85 height 22
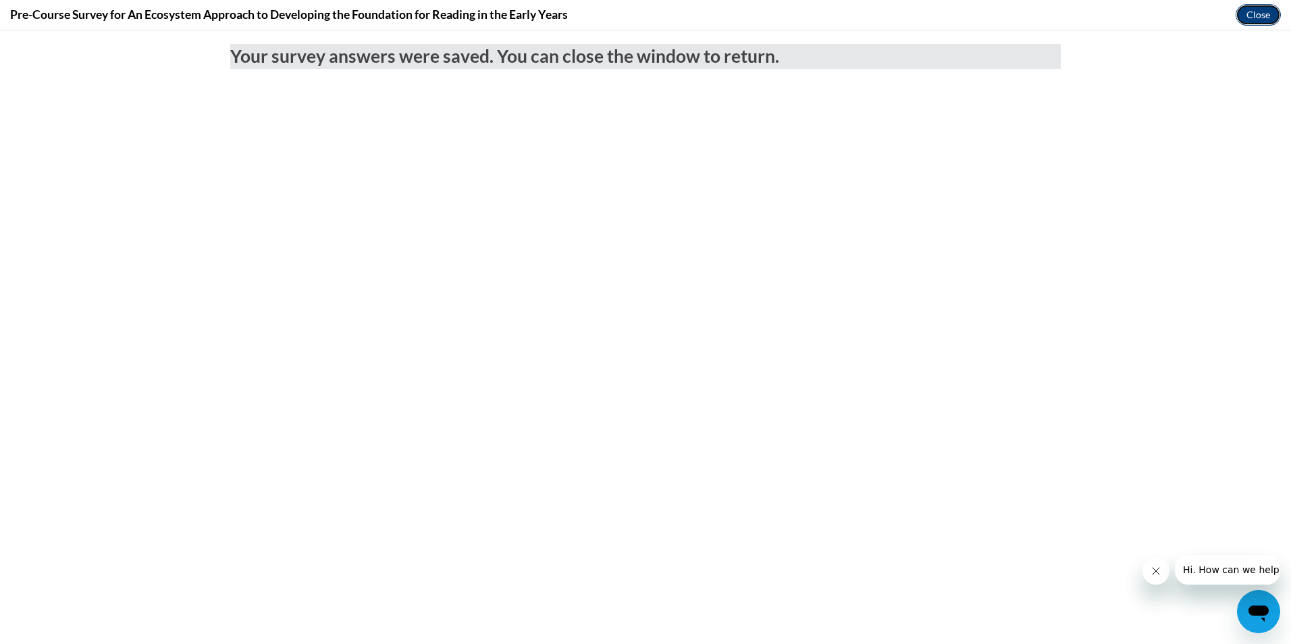
click at [1256, 14] on button "Close" at bounding box center [1257, 15] width 45 height 22
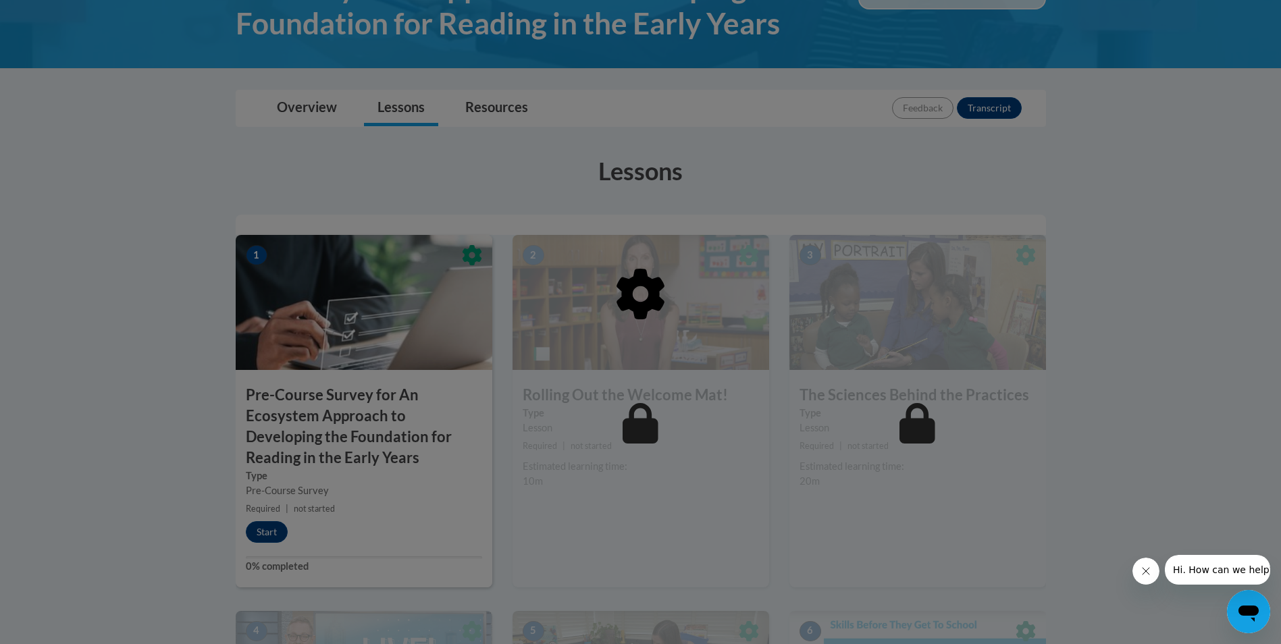
click at [259, 535] on div at bounding box center [640, 322] width 1281 height 644
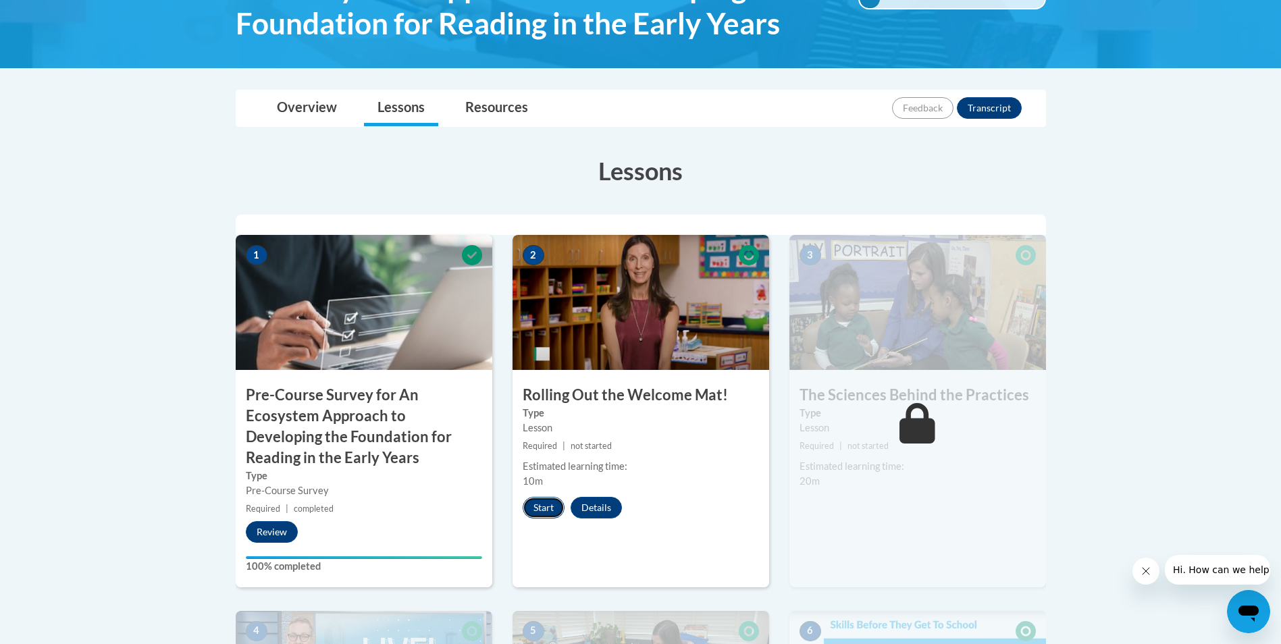
click at [544, 511] on button "Start" at bounding box center [544, 508] width 42 height 22
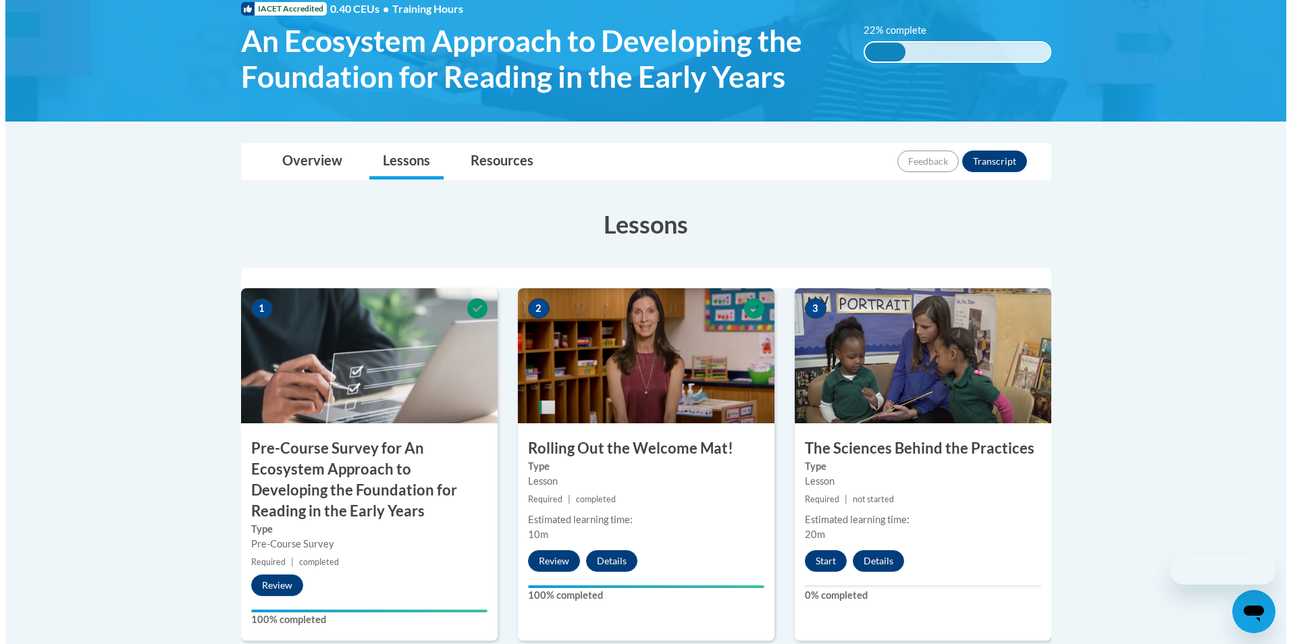
scroll to position [270, 0]
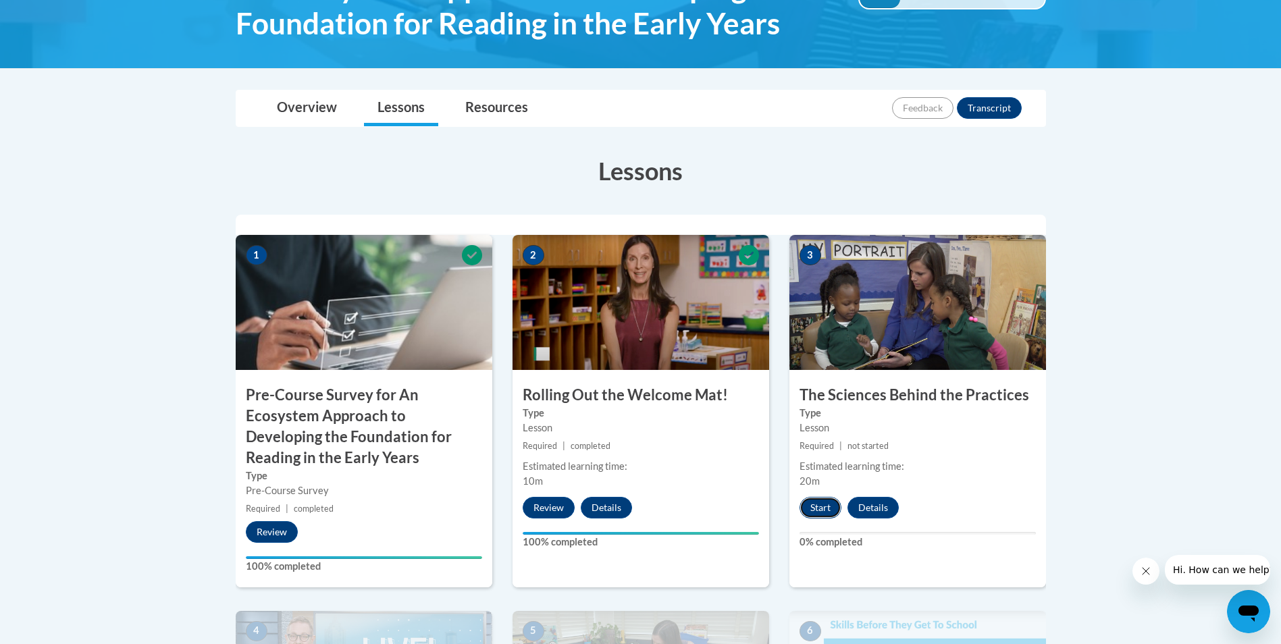
click at [814, 504] on button "Start" at bounding box center [820, 508] width 42 height 22
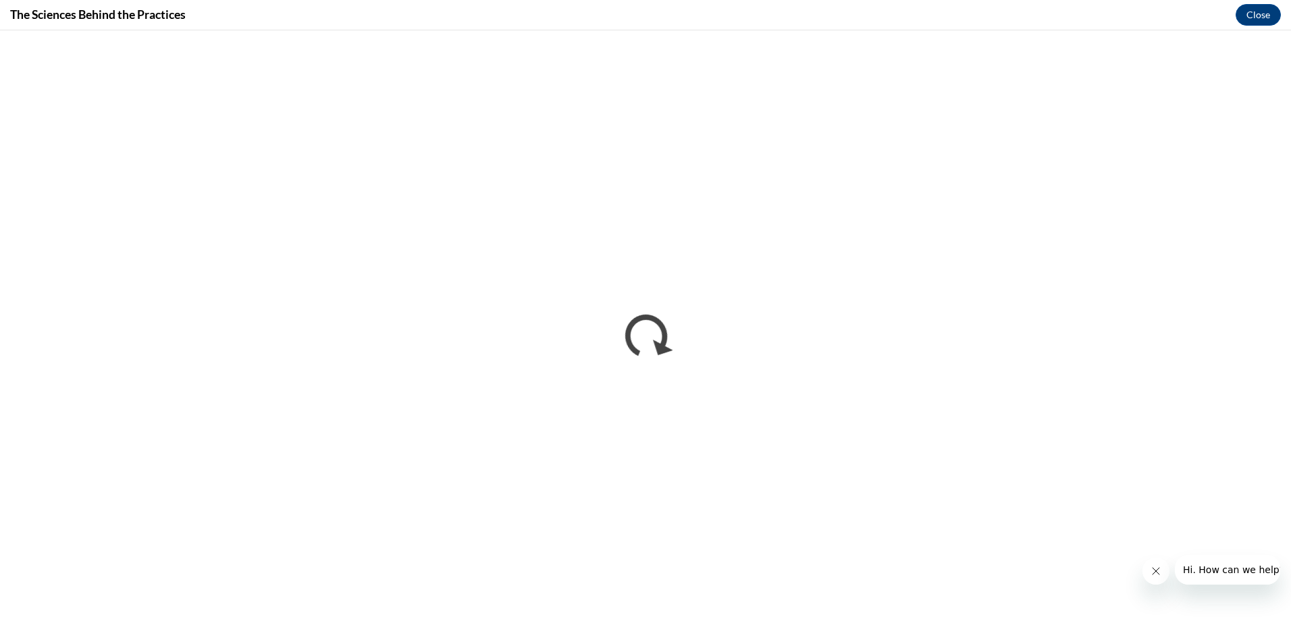
scroll to position [0, 0]
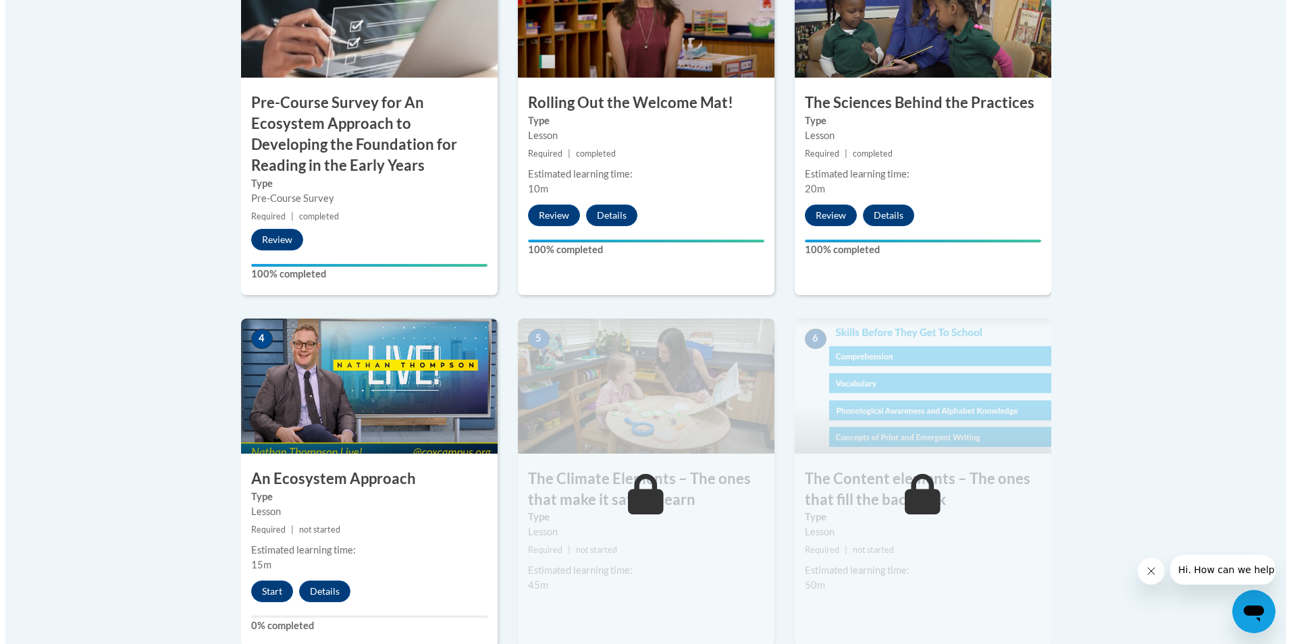
scroll to position [608, 0]
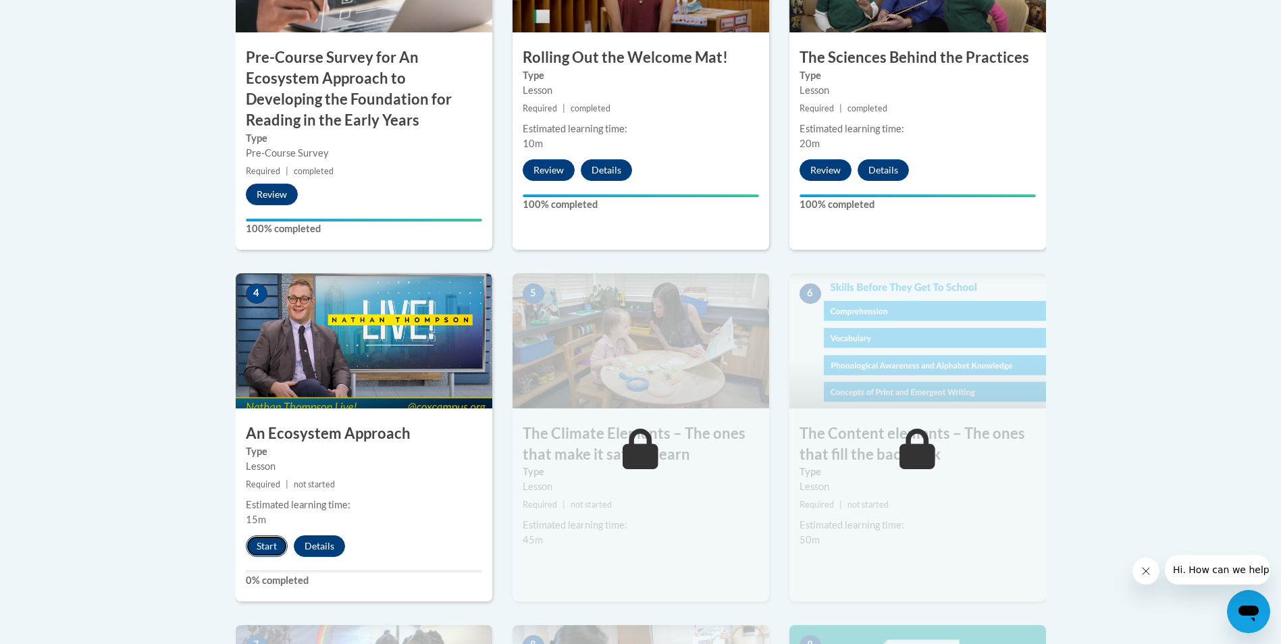
click at [264, 546] on button "Start" at bounding box center [267, 546] width 42 height 22
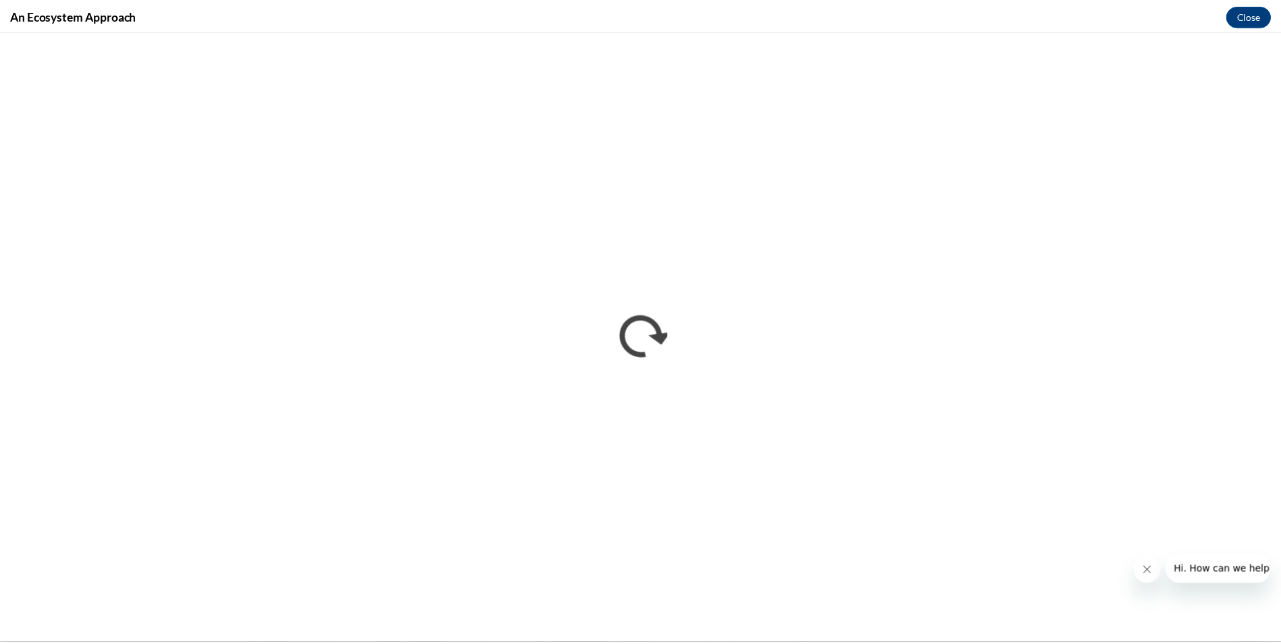
scroll to position [0, 0]
click at [1265, 14] on button "Close" at bounding box center [1257, 15] width 45 height 22
